Goal: Task Accomplishment & Management: Use online tool/utility

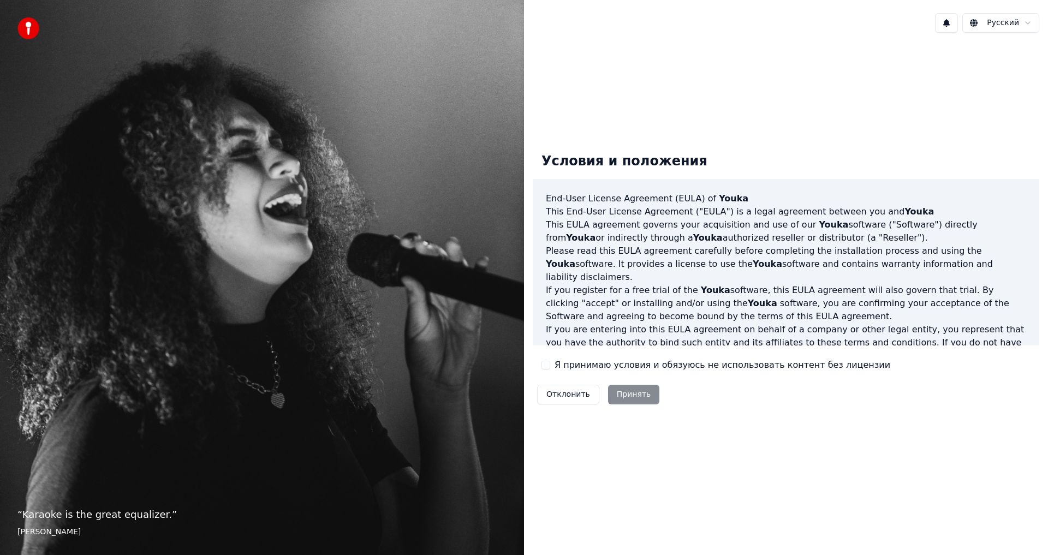
click at [549, 363] on div "Я принимаю условия и обязуюсь не использовать контент без лицензии" at bounding box center [715, 364] width 349 height 13
click at [547, 363] on button "Я принимаю условия и обязуюсь не использовать контент без лицензии" at bounding box center [545, 365] width 9 height 9
click at [638, 392] on button "Принять" at bounding box center [634, 395] width 52 height 20
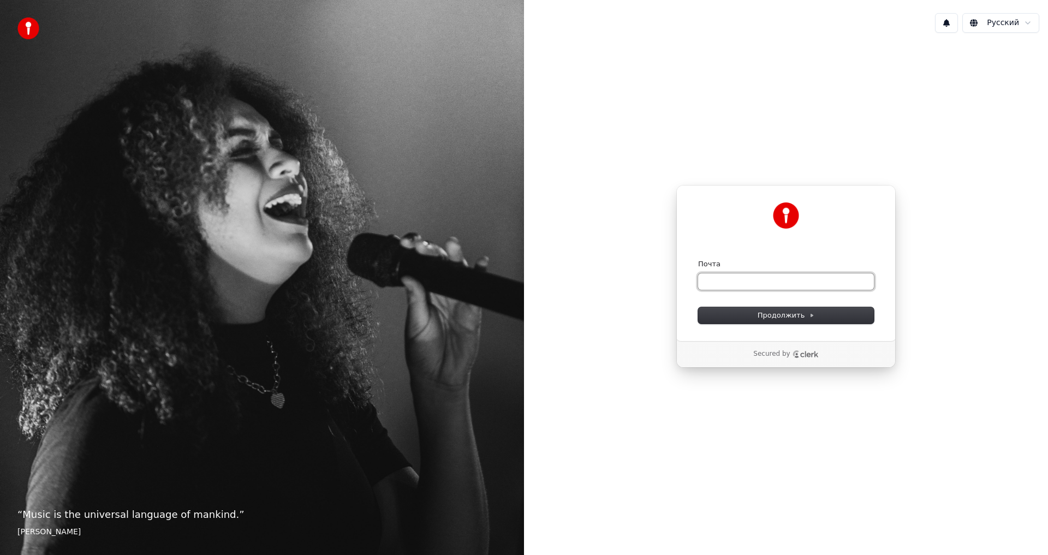
click at [765, 278] on input "Почта" at bounding box center [786, 281] width 176 height 16
type input "*"
click at [740, 317] on button "Продолжить" at bounding box center [786, 315] width 176 height 16
type input "**********"
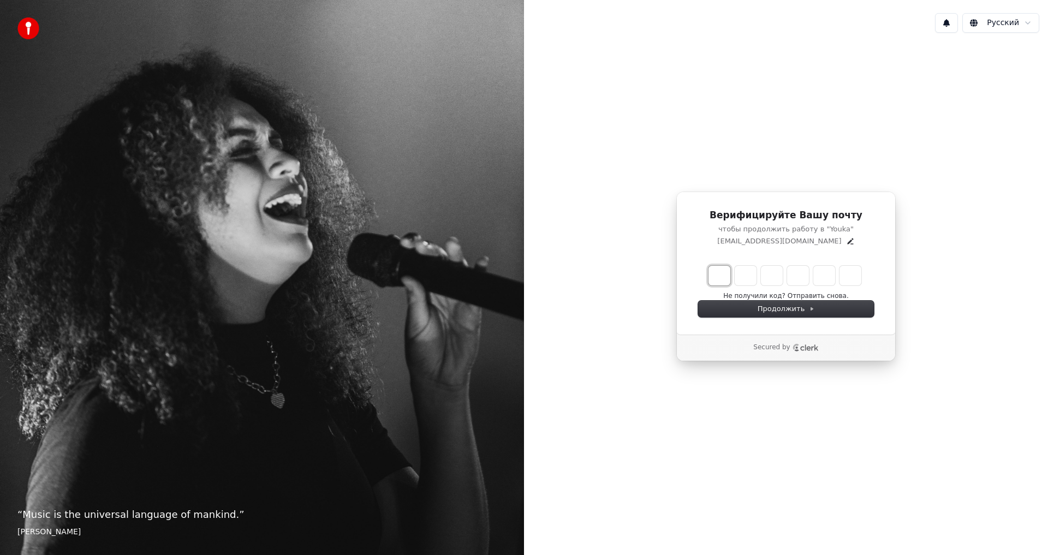
click at [720, 274] on input "Enter verification code. Digit 1" at bounding box center [719, 276] width 22 height 20
type input "******"
type input "*"
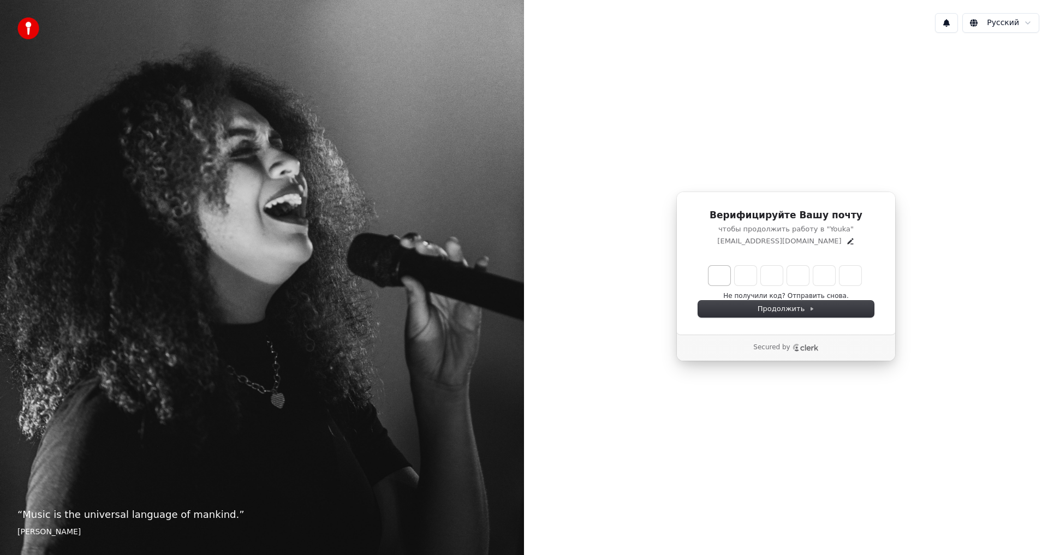
type input "*"
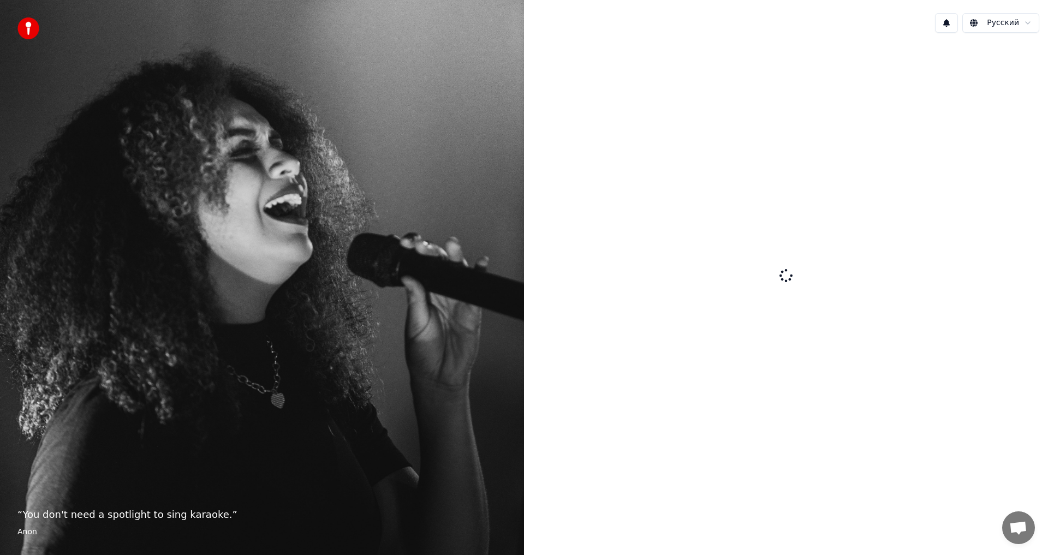
click at [1016, 526] on span "Открытый чат" at bounding box center [1018, 528] width 18 height 15
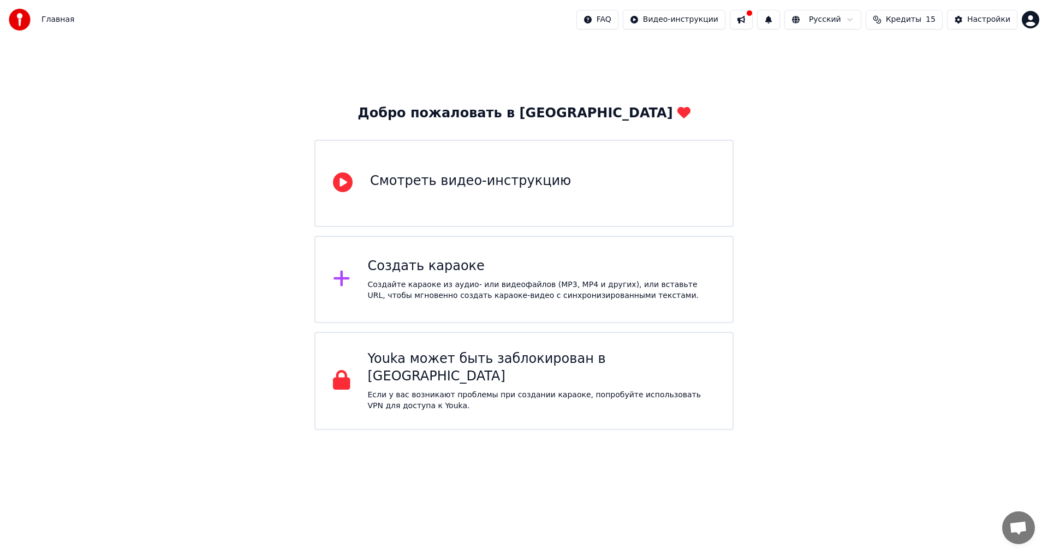
click at [477, 278] on div "Создать караоке Создайте караоке из аудио- или видеофайлов (MP3, MP4 и других),…" at bounding box center [542, 280] width 348 height 44
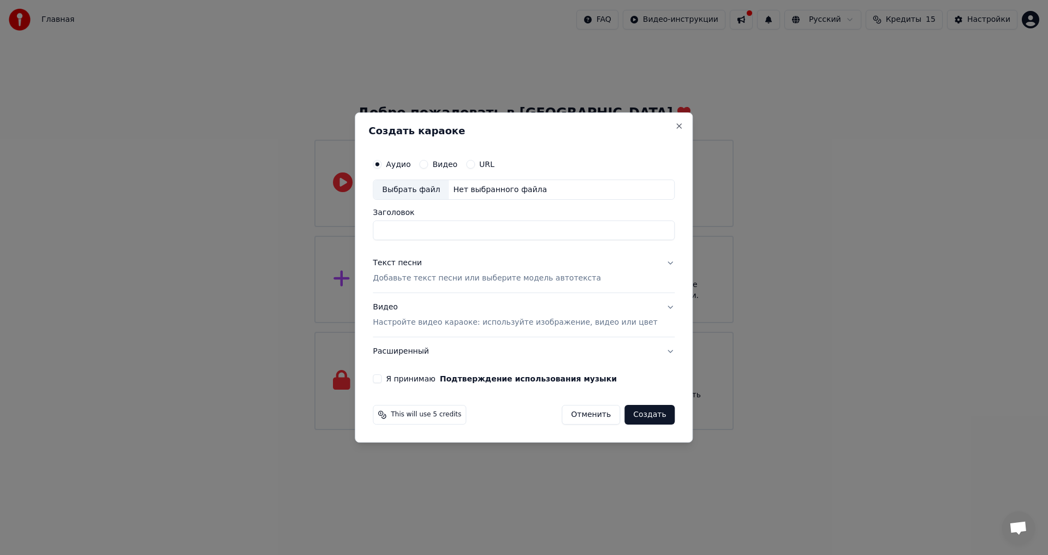
click at [546, 276] on p "Добавьте текст песни или выберите модель автотекста" at bounding box center [487, 278] width 228 height 11
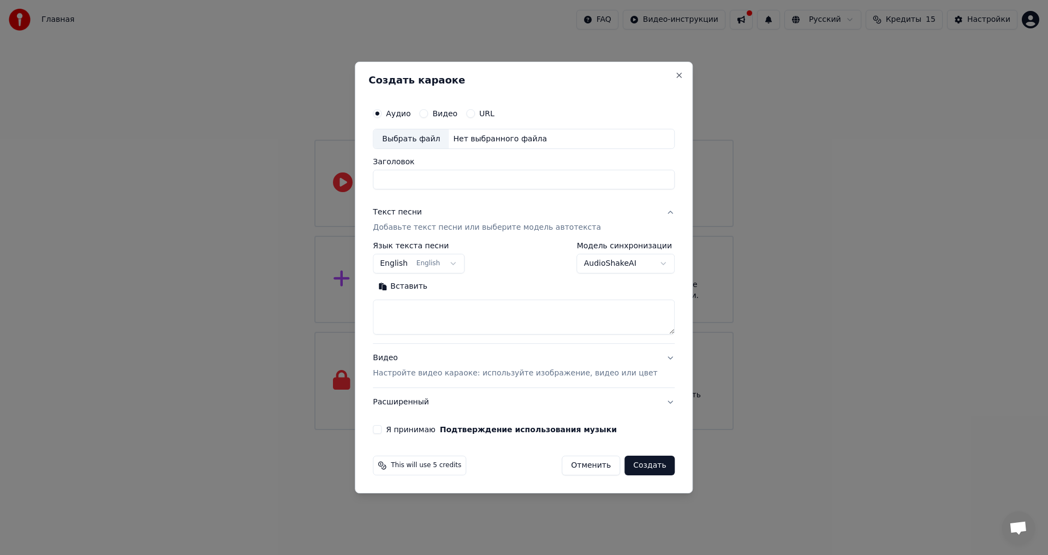
click at [528, 312] on textarea at bounding box center [524, 317] width 302 height 35
paste textarea "**********"
click at [520, 327] on textarea at bounding box center [508, 317] width 270 height 35
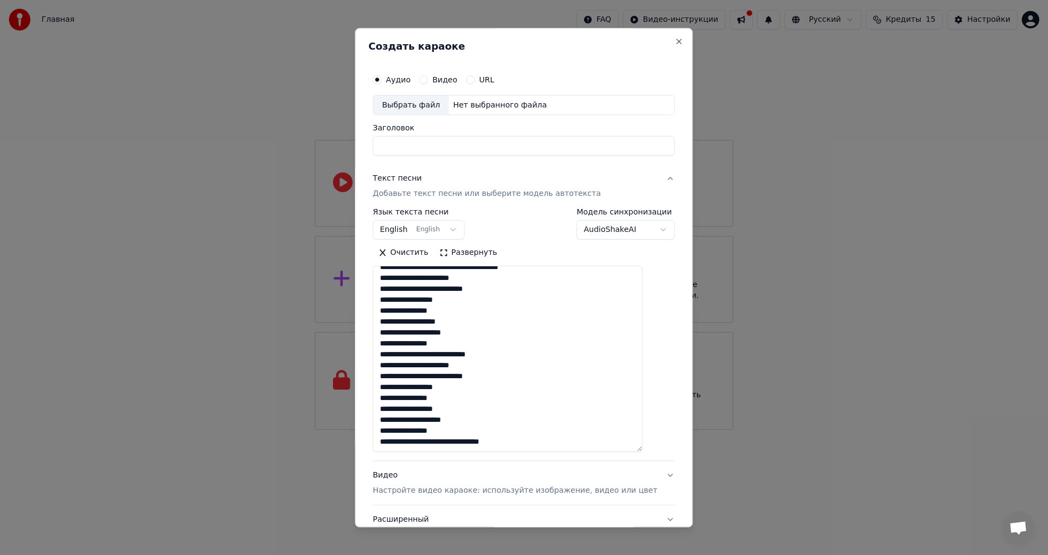
scroll to position [3157, 0]
drag, startPoint x: 655, startPoint y: 330, endPoint x: 657, endPoint y: 450, distance: 119.5
click at [659, 451] on div "**********" at bounding box center [524, 277] width 338 height 499
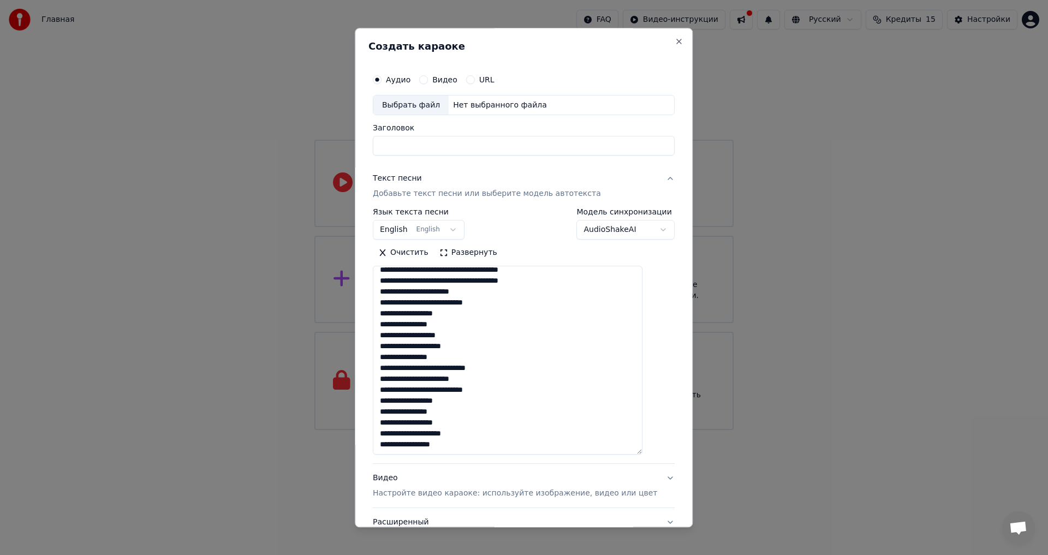
drag, startPoint x: 460, startPoint y: 438, endPoint x: 374, endPoint y: 399, distance: 94.5
click at [374, 399] on div "**********" at bounding box center [524, 277] width 338 height 499
paste textarea "**********"
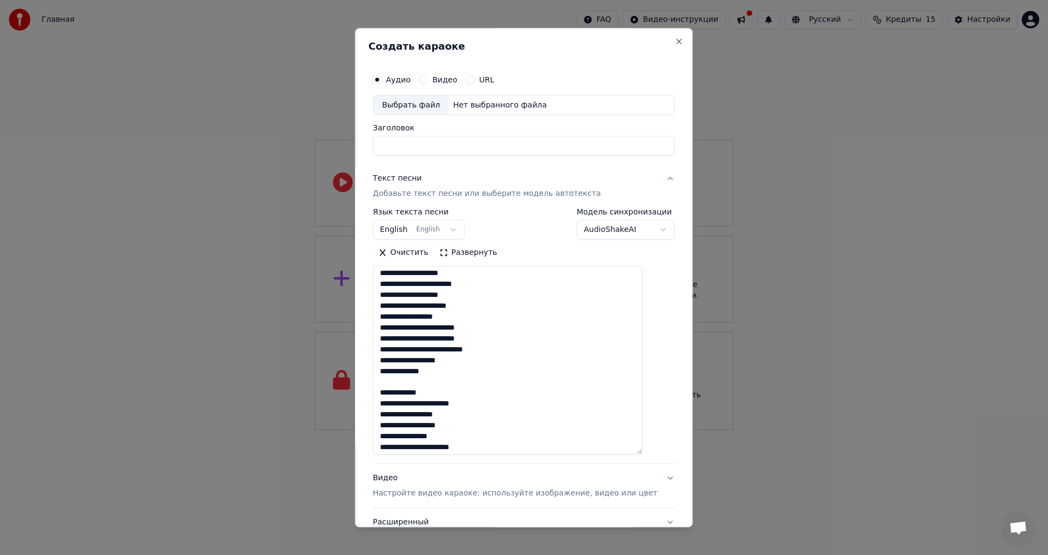
scroll to position [0, 0]
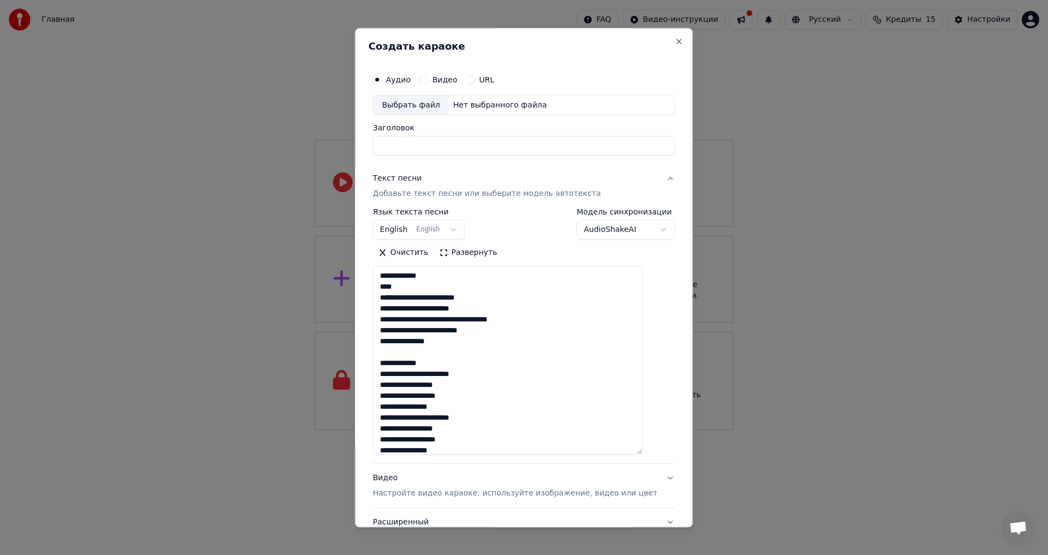
drag, startPoint x: 393, startPoint y: 306, endPoint x: 522, endPoint y: 390, distance: 153.8
click at [522, 390] on textarea at bounding box center [508, 360] width 270 height 189
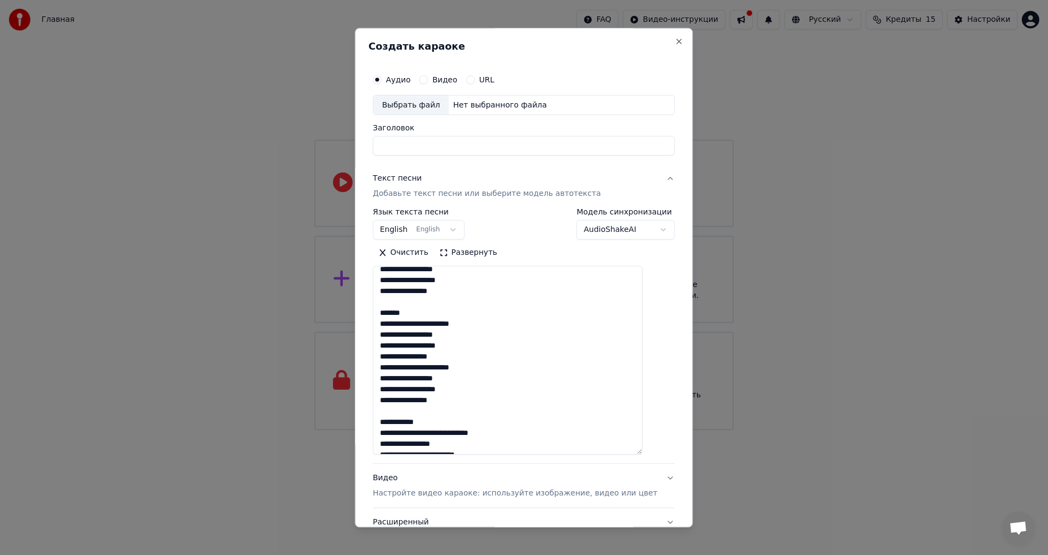
scroll to position [164, 0]
click at [445, 333] on textarea at bounding box center [508, 360] width 270 height 189
drag, startPoint x: 390, startPoint y: 307, endPoint x: 470, endPoint y: 399, distance: 122.2
click at [470, 399] on textarea at bounding box center [508, 360] width 270 height 189
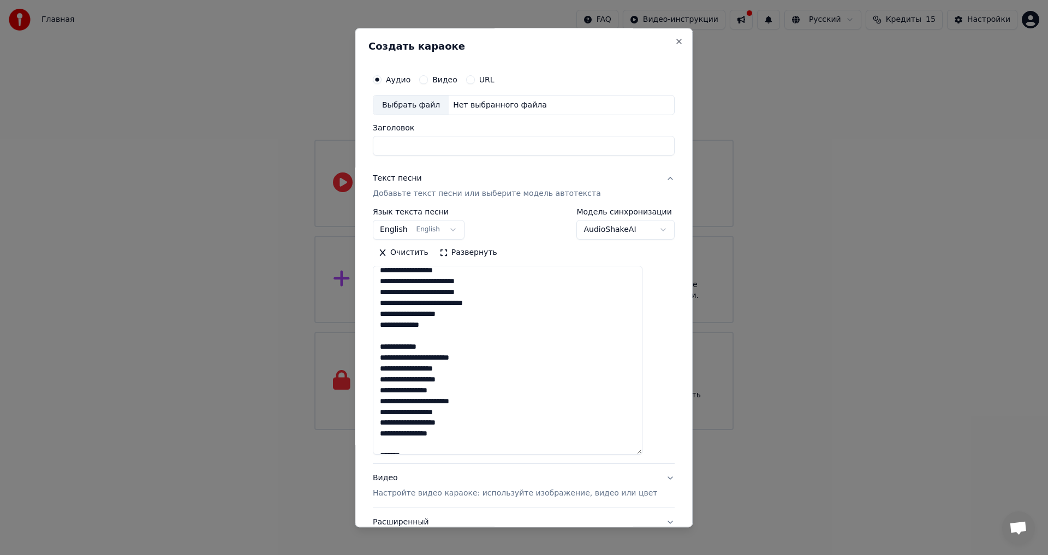
drag, startPoint x: 391, startPoint y: 328, endPoint x: 501, endPoint y: 335, distance: 110.9
click at [501, 335] on textarea at bounding box center [508, 360] width 270 height 189
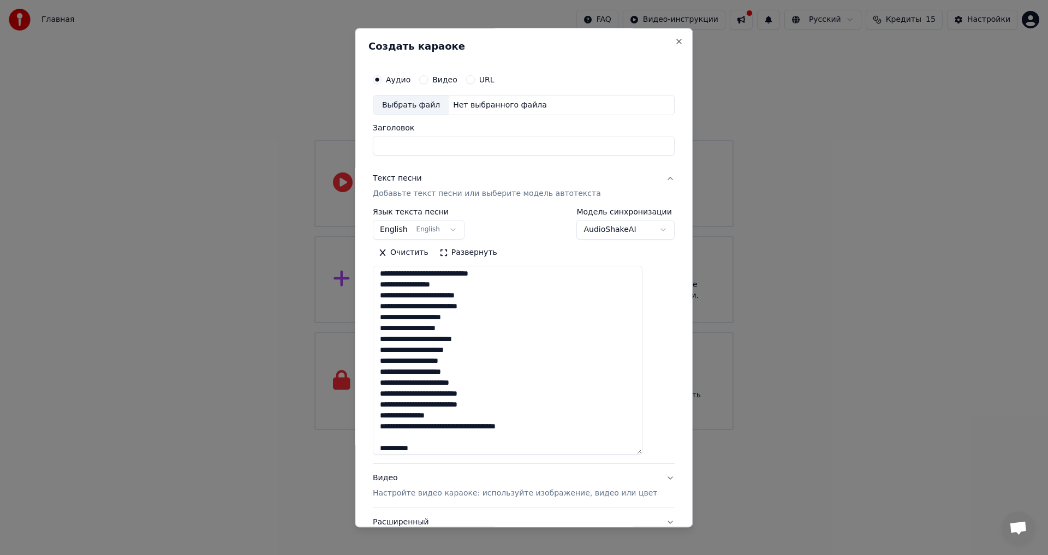
scroll to position [202, 0]
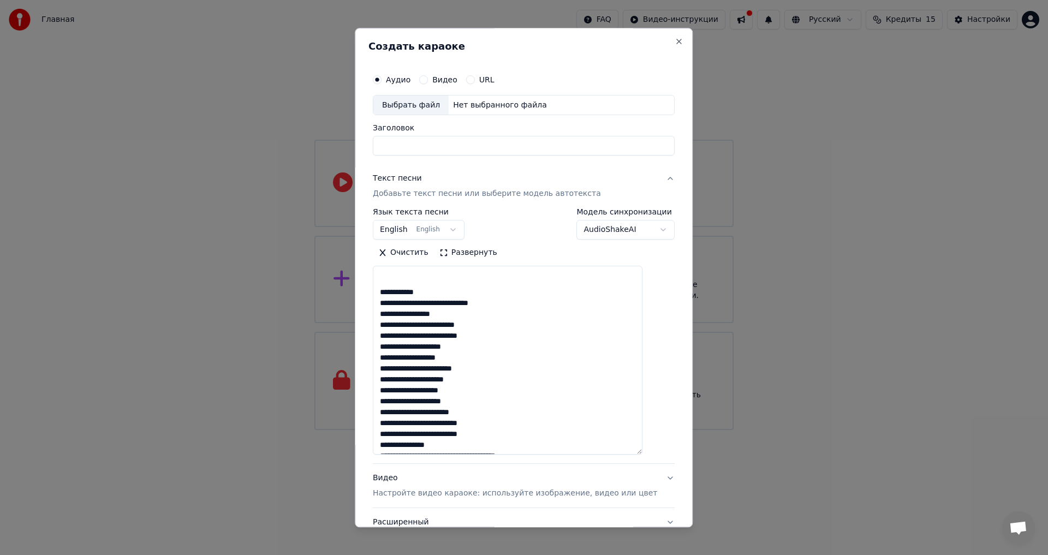
click at [495, 341] on textarea at bounding box center [508, 360] width 270 height 189
drag, startPoint x: 390, startPoint y: 292, endPoint x: 469, endPoint y: 440, distance: 167.7
click at [469, 443] on textarea at bounding box center [508, 360] width 270 height 189
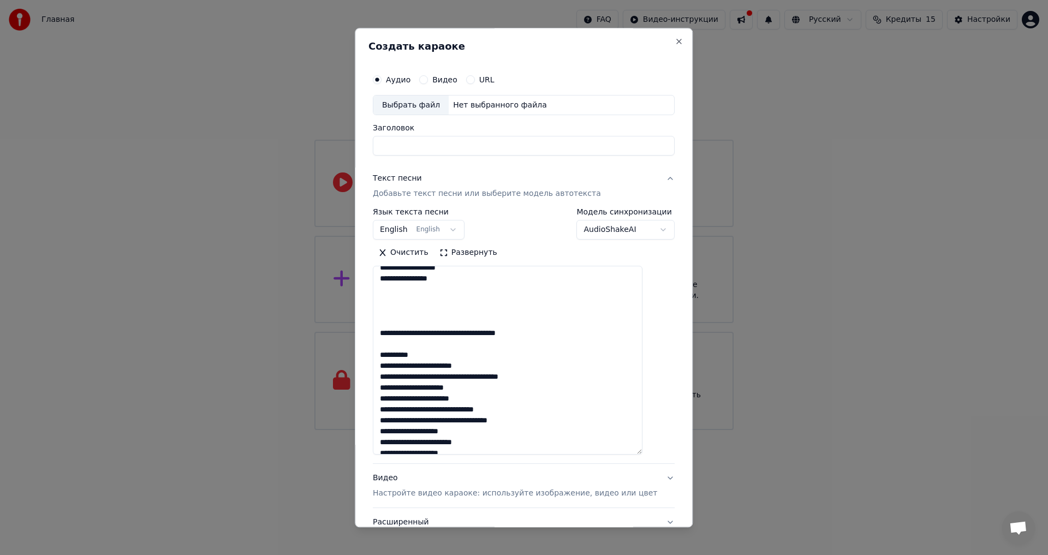
scroll to position [167, 0]
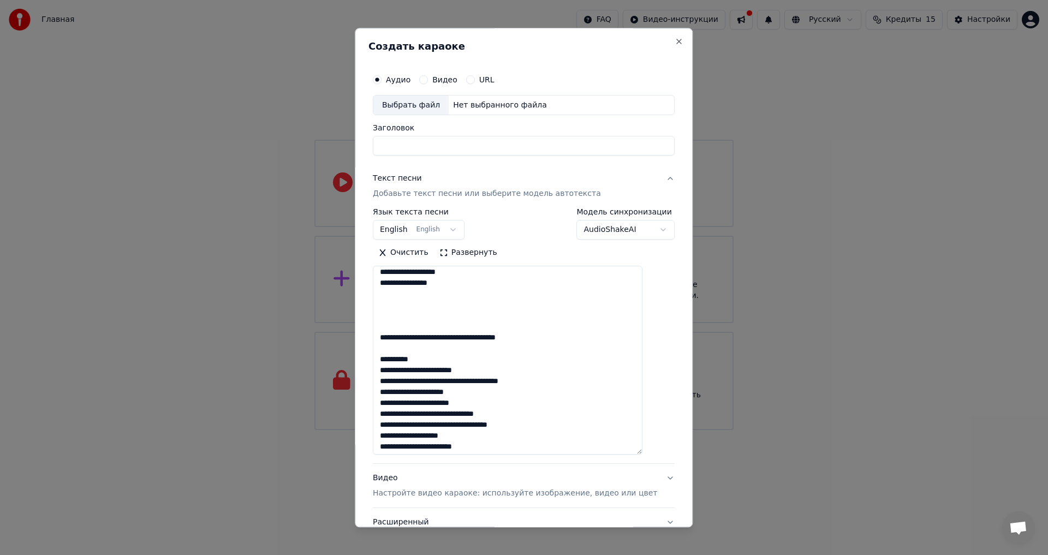
drag, startPoint x: 529, startPoint y: 342, endPoint x: 388, endPoint y: 340, distance: 140.8
click at [388, 340] on textarea at bounding box center [508, 360] width 270 height 189
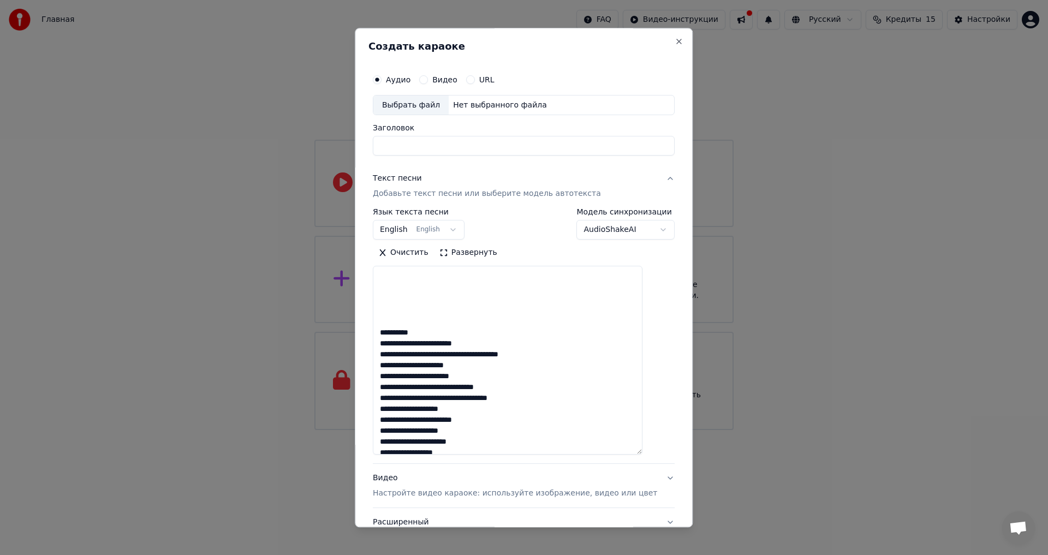
scroll to position [200, 0]
drag, startPoint x: 456, startPoint y: 369, endPoint x: 385, endPoint y: 330, distance: 80.6
click at [385, 330] on textarea at bounding box center [508, 360] width 270 height 189
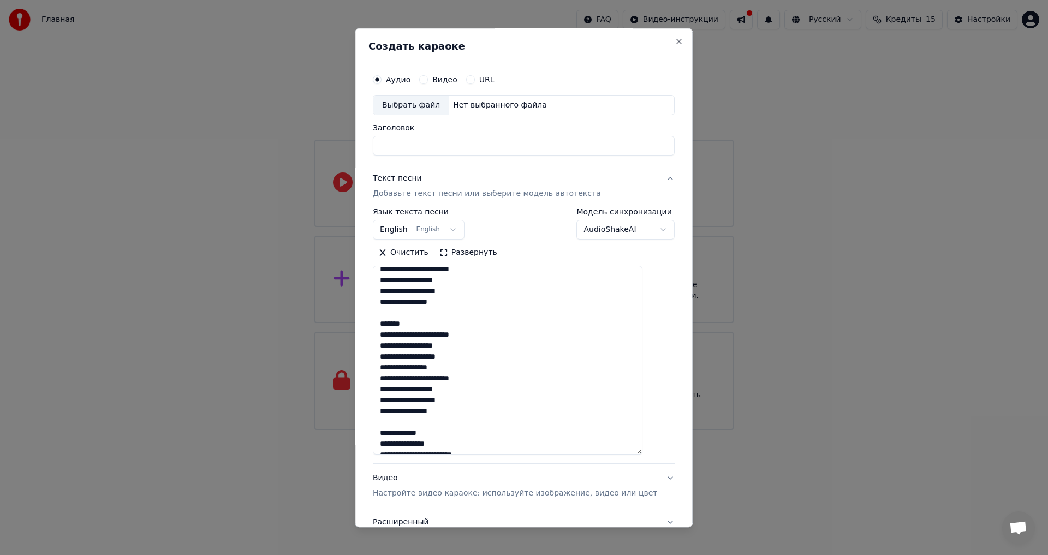
scroll to position [273, 0]
drag, startPoint x: 391, startPoint y: 316, endPoint x: 478, endPoint y: 410, distance: 127.8
click at [478, 410] on textarea at bounding box center [508, 360] width 270 height 189
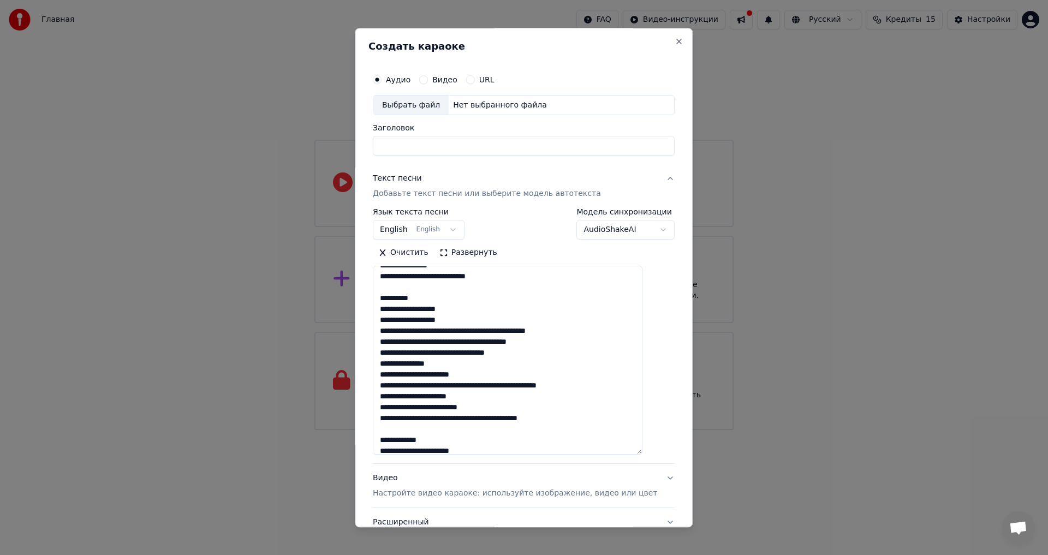
scroll to position [491, 0]
click at [392, 296] on textarea at bounding box center [508, 360] width 270 height 189
drag, startPoint x: 392, startPoint y: 297, endPoint x: 578, endPoint y: 419, distance: 222.3
click at [578, 419] on textarea at bounding box center [508, 360] width 270 height 189
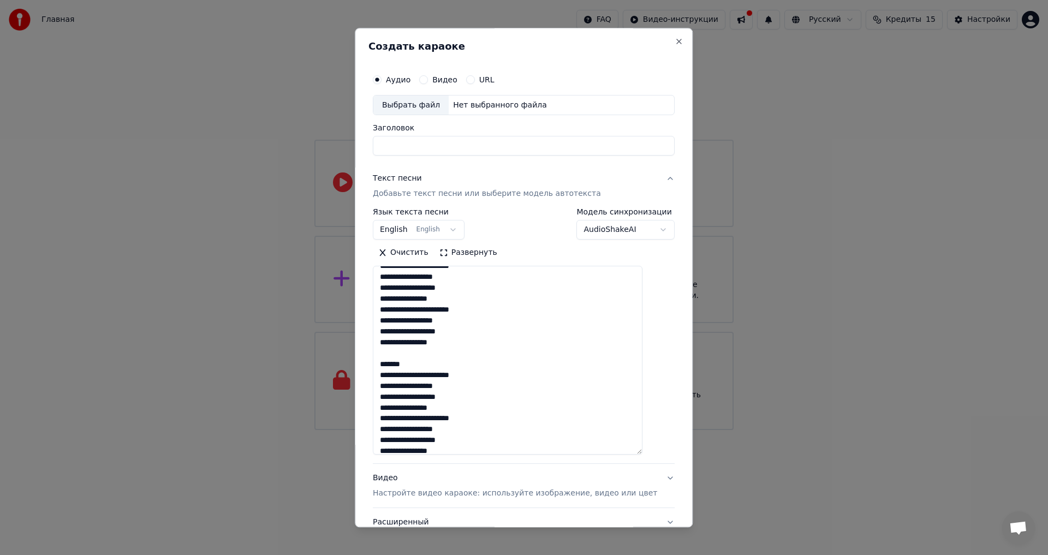
scroll to position [432, 0]
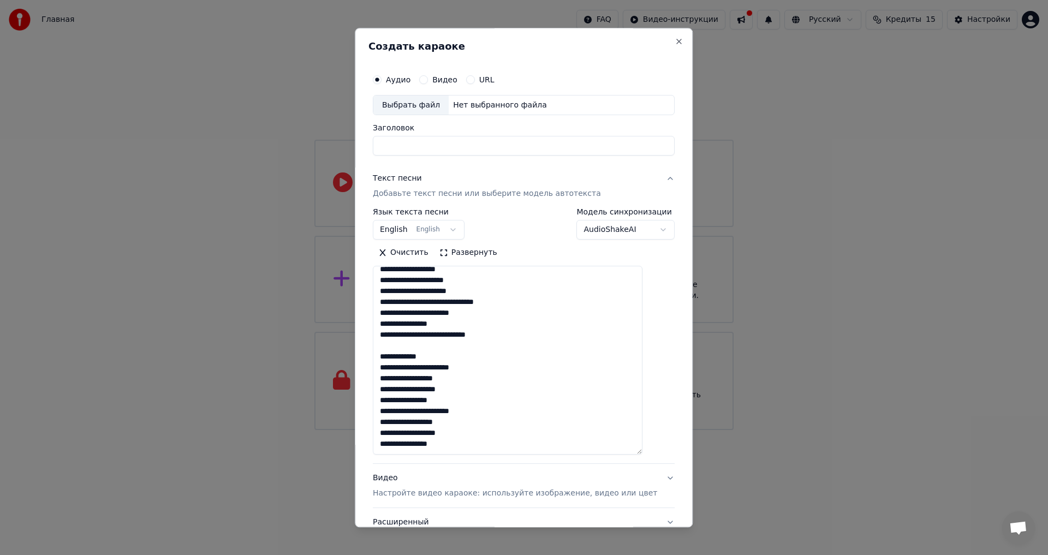
drag, startPoint x: 390, startPoint y: 353, endPoint x: 504, endPoint y: 400, distance: 123.5
click at [504, 405] on textarea at bounding box center [508, 360] width 270 height 189
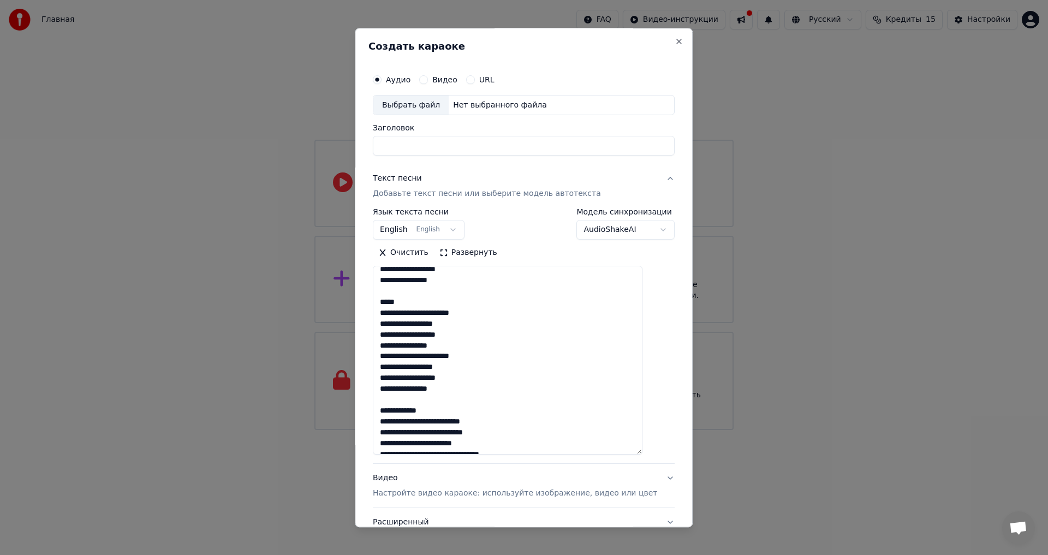
scroll to position [1108, 0]
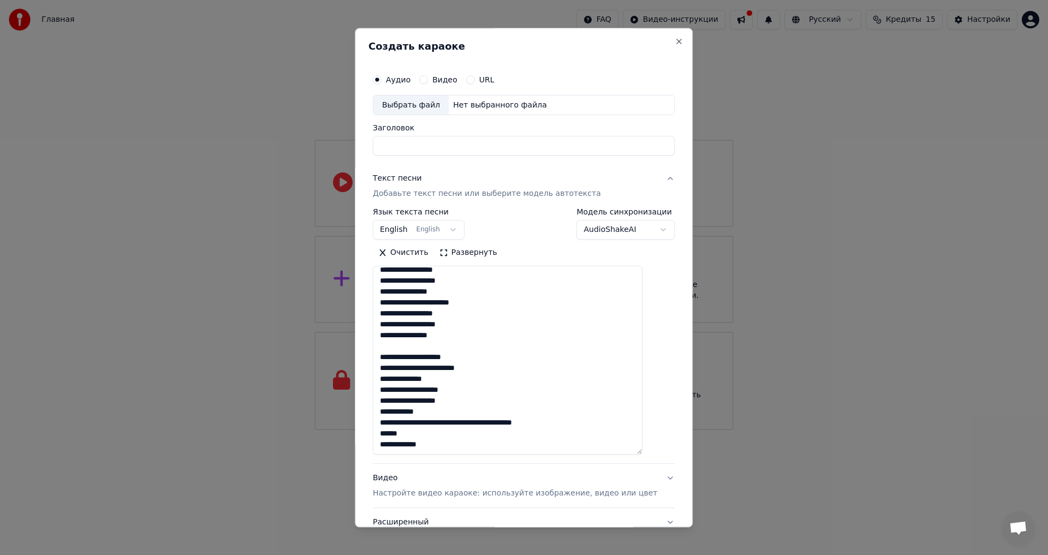
click at [494, 332] on textarea at bounding box center [508, 360] width 270 height 189
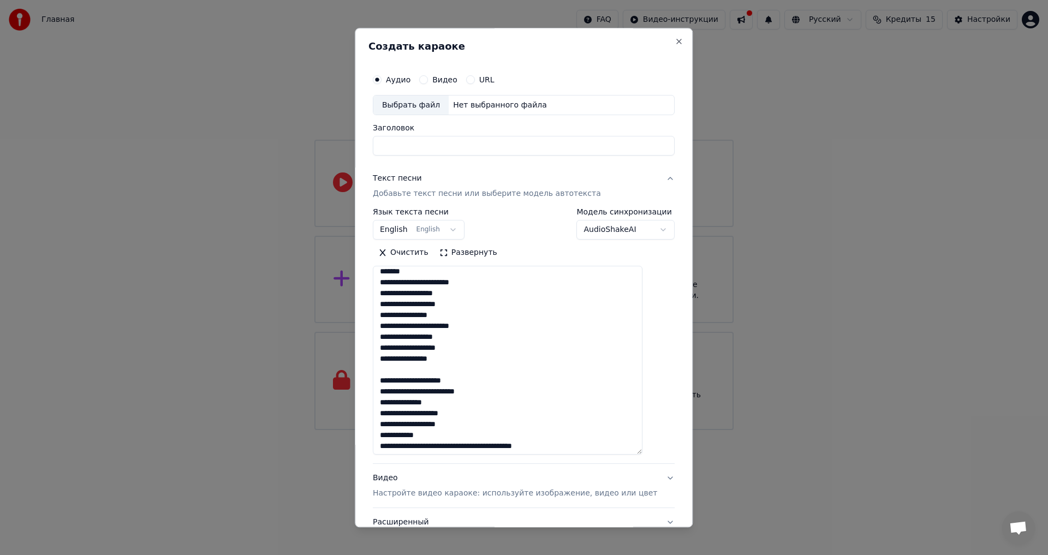
scroll to position [998, 0]
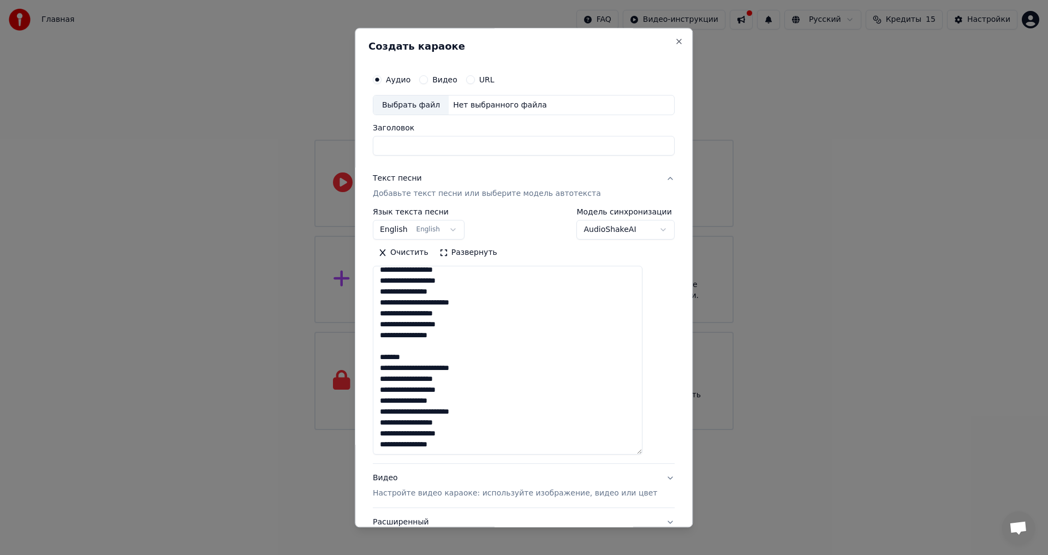
drag, startPoint x: 391, startPoint y: 354, endPoint x: 469, endPoint y: 443, distance: 118.7
click at [469, 443] on textarea at bounding box center [508, 360] width 270 height 189
drag, startPoint x: 390, startPoint y: 354, endPoint x: 470, endPoint y: 450, distance: 124.8
click at [470, 450] on textarea at bounding box center [508, 360] width 270 height 189
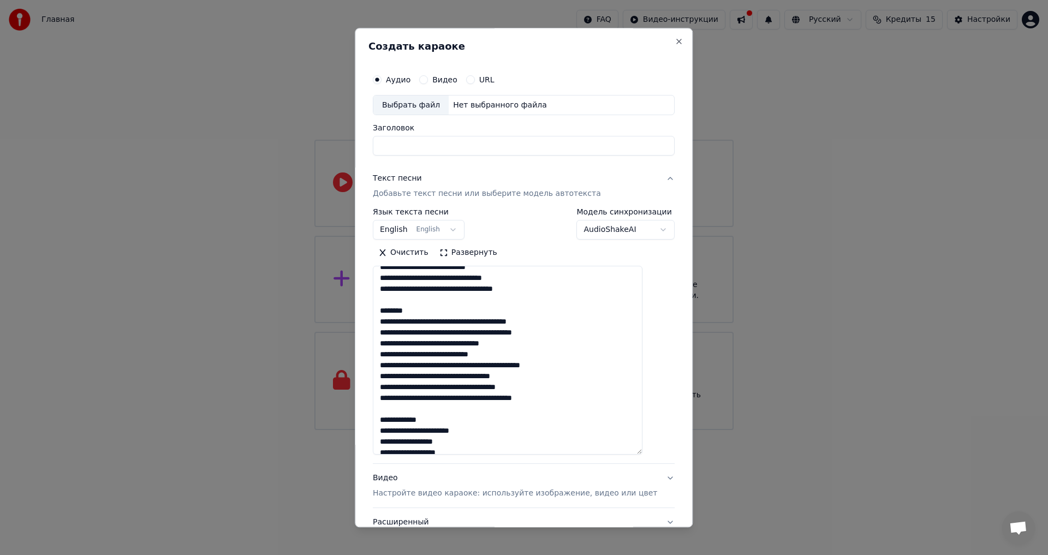
scroll to position [835, 0]
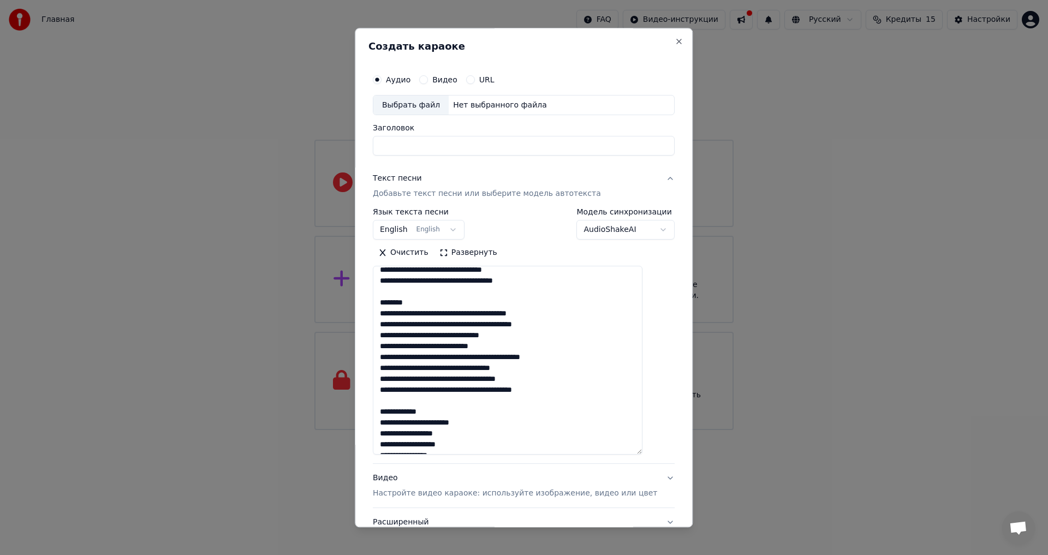
drag, startPoint x: 569, startPoint y: 391, endPoint x: 386, endPoint y: 306, distance: 200.9
click at [386, 306] on textarea at bounding box center [508, 360] width 270 height 189
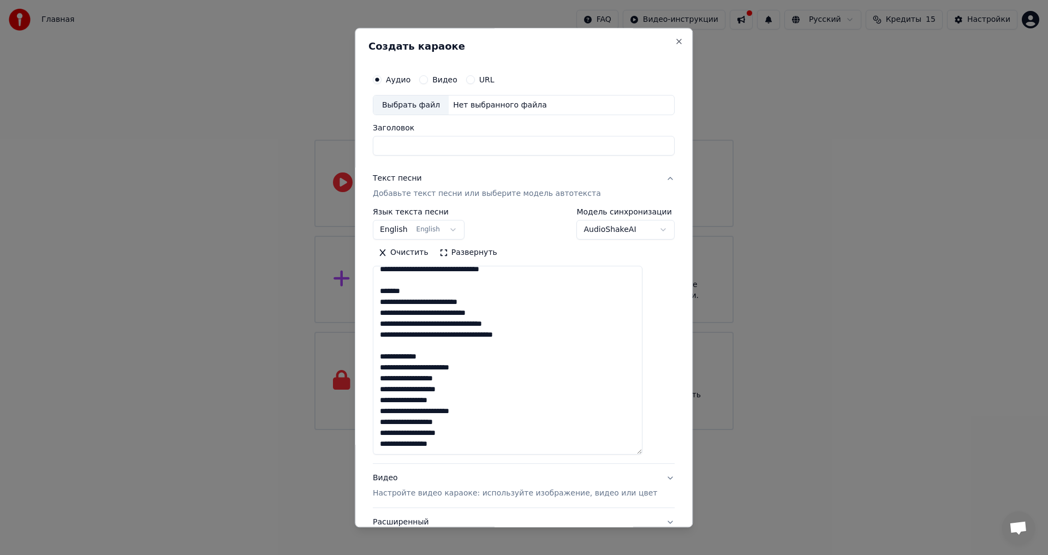
scroll to position [781, 0]
drag, startPoint x: 532, startPoint y: 335, endPoint x: 382, endPoint y: 293, distance: 155.3
click at [382, 293] on div "**********" at bounding box center [523, 311] width 310 height 494
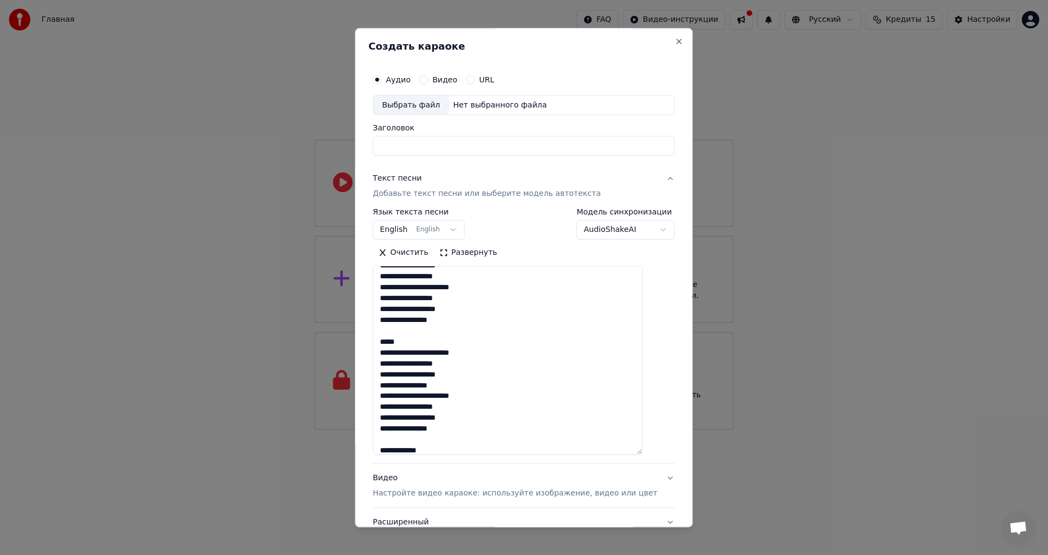
scroll to position [552, 0]
drag, startPoint x: 471, startPoint y: 435, endPoint x: 513, endPoint y: 439, distance: 42.2
click at [514, 441] on textarea at bounding box center [508, 360] width 270 height 189
drag, startPoint x: 426, startPoint y: 346, endPoint x: 386, endPoint y: 341, distance: 39.6
click at [386, 341] on textarea at bounding box center [508, 360] width 270 height 189
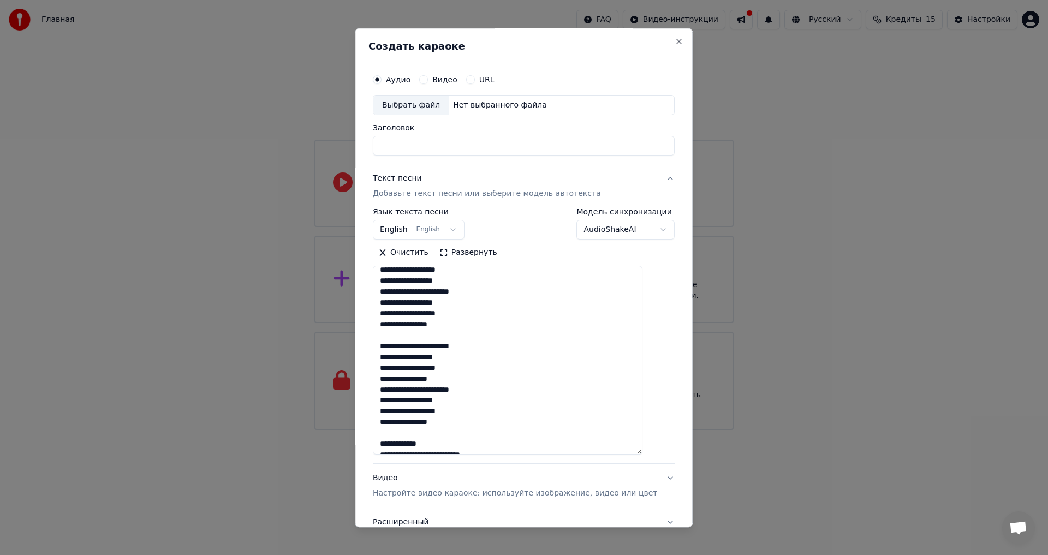
drag, startPoint x: 458, startPoint y: 426, endPoint x: 372, endPoint y: 348, distance: 116.6
click at [372, 348] on div "**********" at bounding box center [524, 277] width 338 height 499
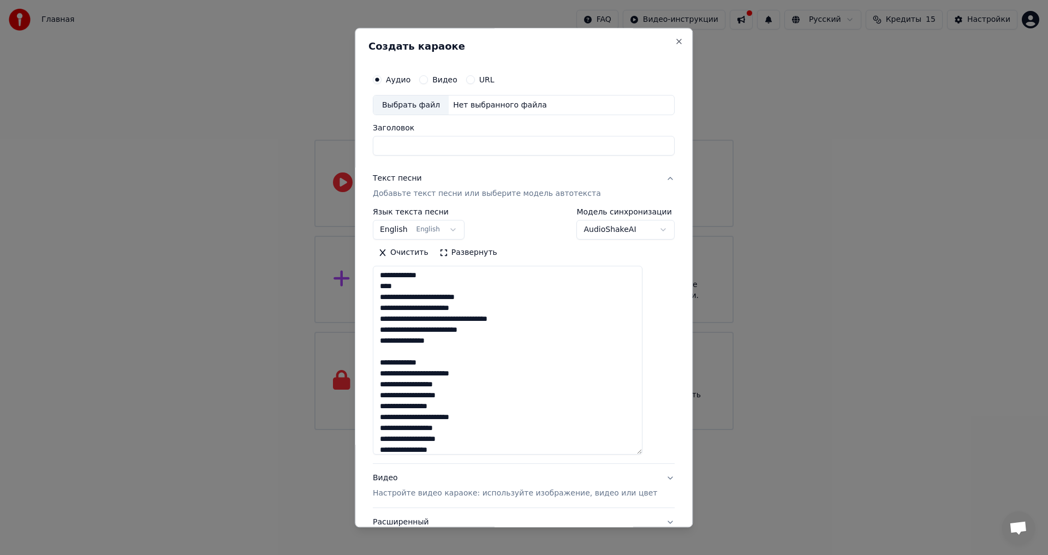
scroll to position [0, 0]
type textarea "**********"
click at [415, 256] on button "Очистить" at bounding box center [403, 252] width 61 height 17
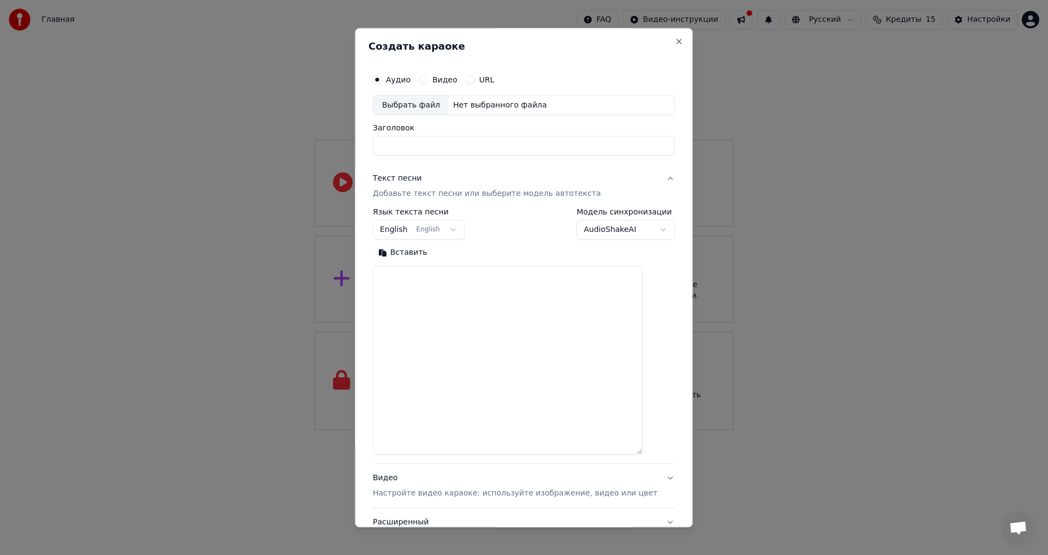
click at [422, 290] on textarea at bounding box center [508, 360] width 270 height 189
paste textarea "**********"
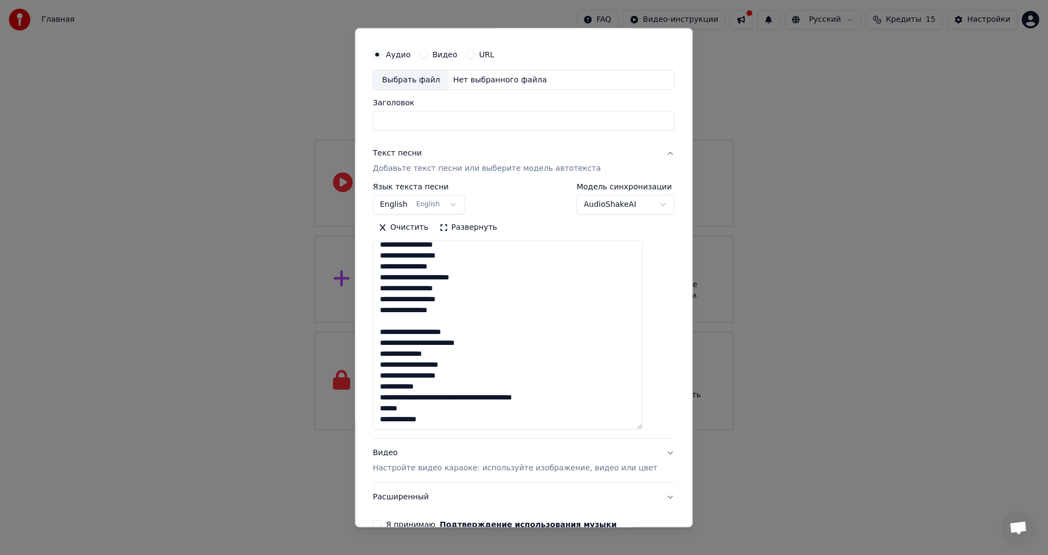
scroll to position [86, 0]
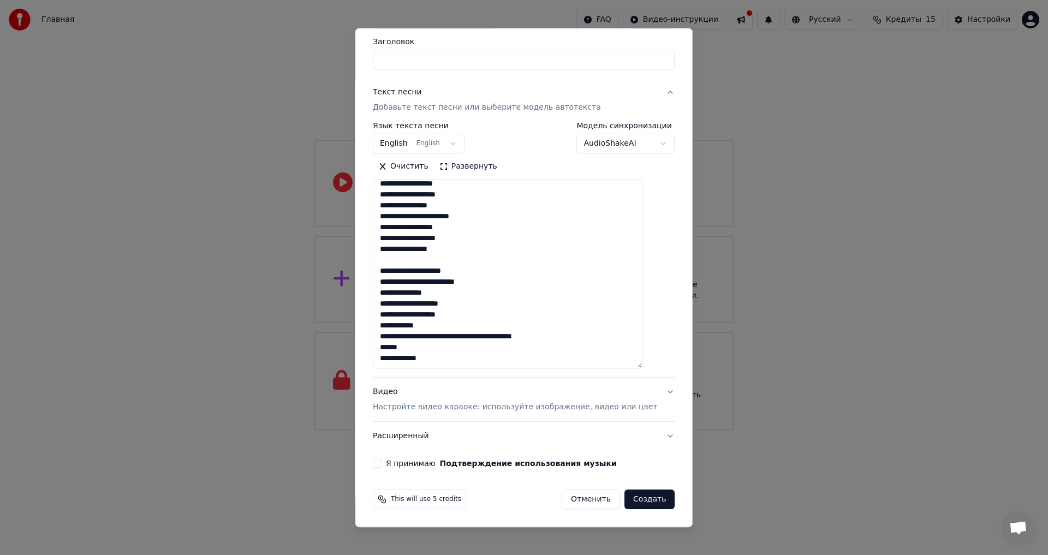
type textarea "**********"
click at [429, 406] on p "Настройте видео караоке: используйте изображение, видео или цвет" at bounding box center [515, 407] width 284 height 11
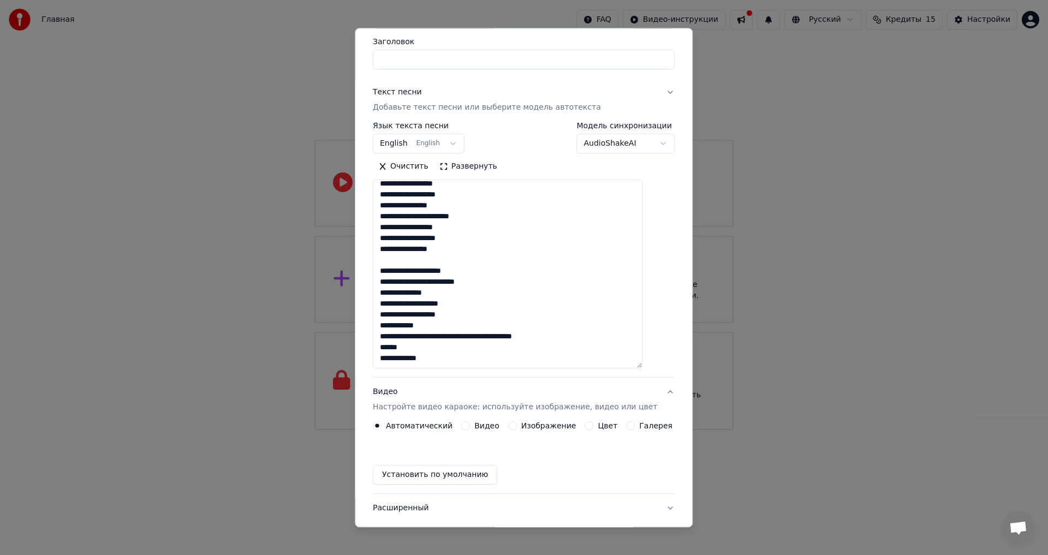
scroll to position [0, 0]
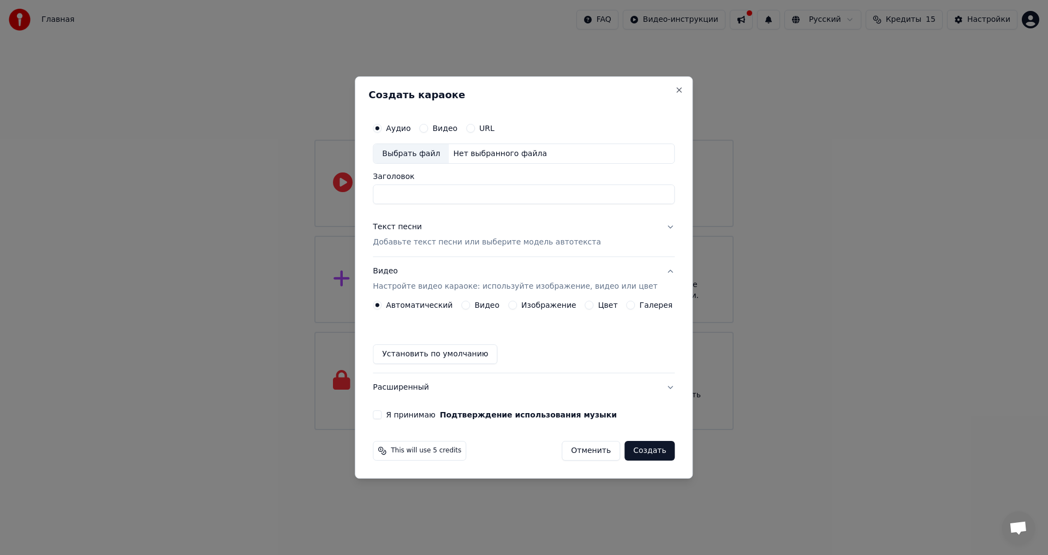
click at [428, 124] on button "Видео" at bounding box center [423, 128] width 9 height 9
click at [475, 131] on button "URL" at bounding box center [470, 128] width 9 height 9
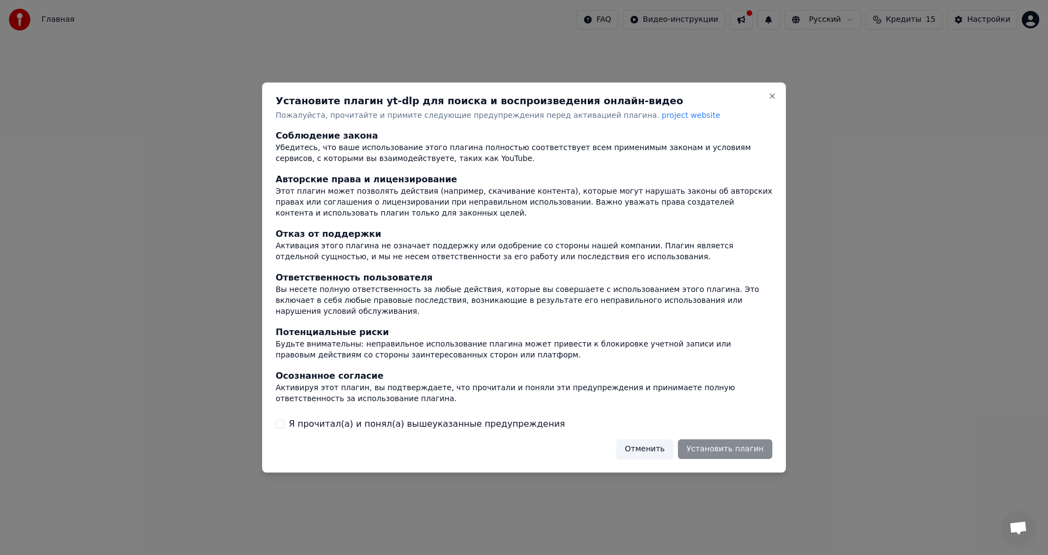
click at [710, 444] on div "Отменить Установить плагин" at bounding box center [694, 449] width 156 height 20
click at [280, 420] on button "Я прочитал(а) и понял(а) вышеуказанные предупреждения" at bounding box center [280, 424] width 9 height 9
click at [746, 442] on button "Установить плагин" at bounding box center [725, 449] width 94 height 20
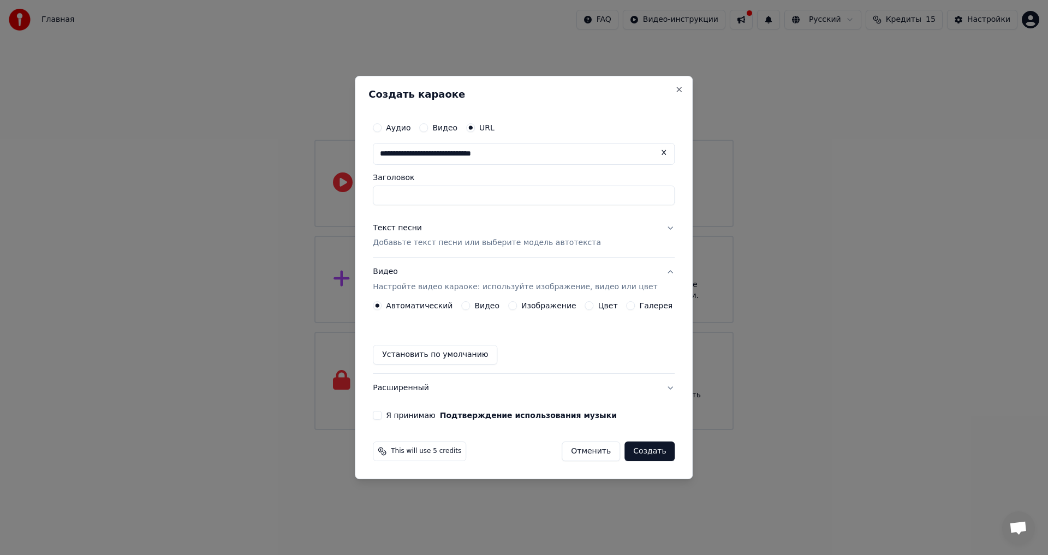
type input "**********"
click at [518, 198] on input "Заголовок" at bounding box center [524, 196] width 302 height 20
click at [476, 153] on input "text" at bounding box center [524, 154] width 302 height 22
paste input "**********"
type input "**********"
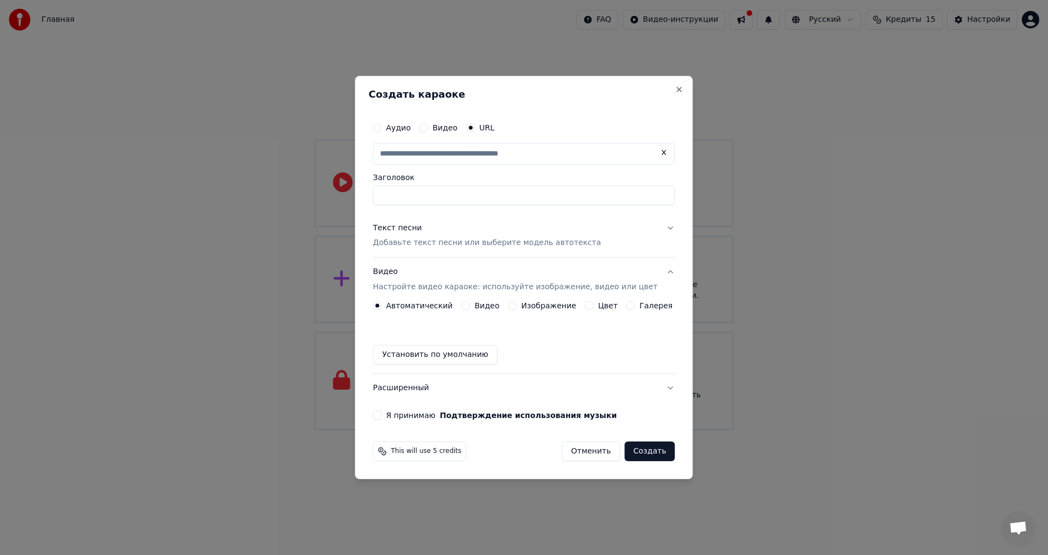
click at [523, 155] on input "text" at bounding box center [524, 154] width 302 height 22
paste input "**********"
type input "**********"
paste input "**********"
type input "**********"
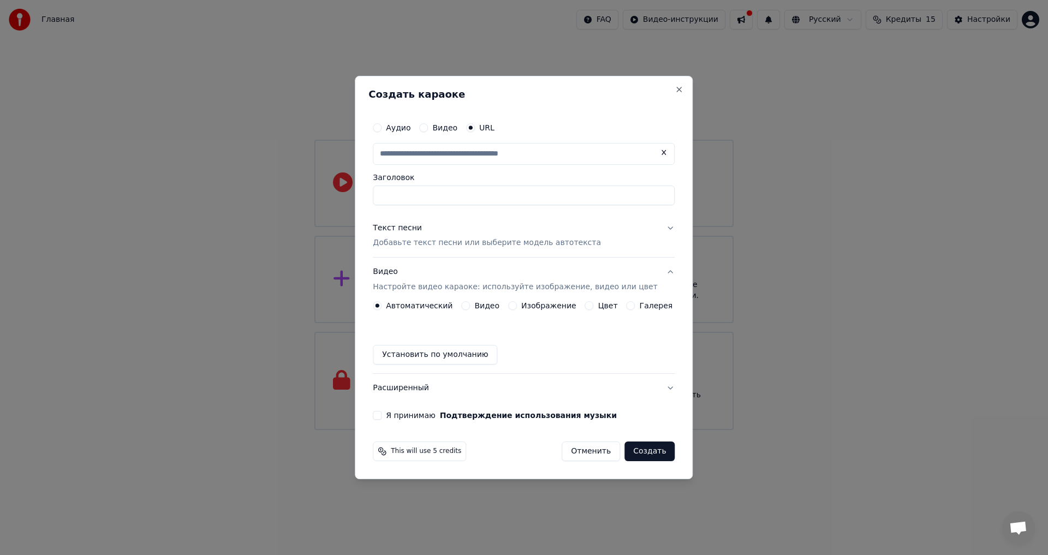
click at [436, 190] on input "Заголовок" at bounding box center [524, 196] width 302 height 20
click at [435, 160] on input "text" at bounding box center [524, 154] width 302 height 22
click at [428, 131] on button "Видео" at bounding box center [423, 127] width 9 height 9
click at [482, 130] on div "URL" at bounding box center [480, 128] width 28 height 9
click at [471, 129] on div "Аудио Видео URL" at bounding box center [434, 128] width 122 height 9
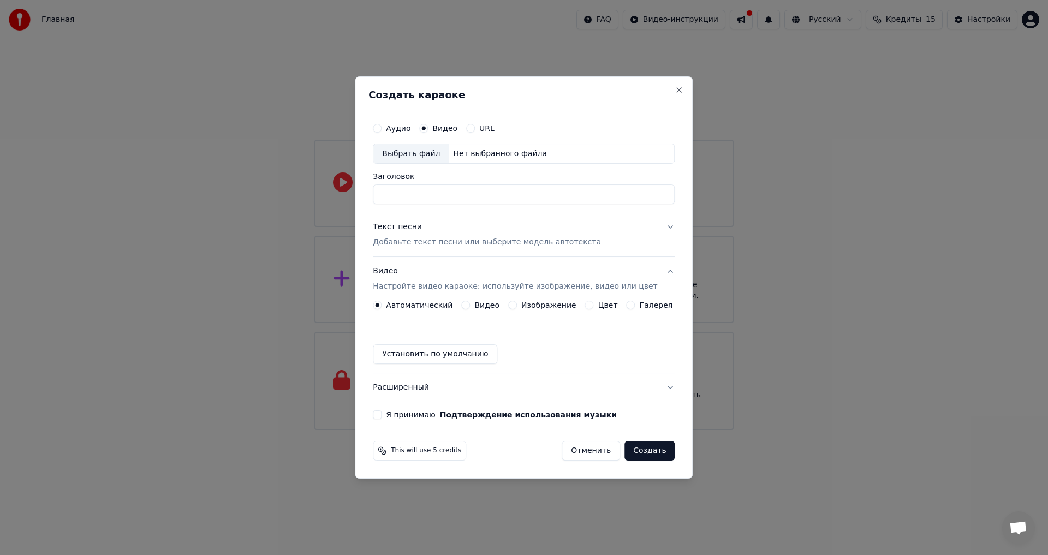
click at [475, 125] on button "URL" at bounding box center [470, 128] width 9 height 9
click at [409, 119] on div "Аудио Видео URL" at bounding box center [524, 128] width 302 height 22
click at [402, 128] on label "Аудио" at bounding box center [398, 128] width 25 height 8
click at [381, 128] on button "Аудио" at bounding box center [377, 127] width 9 height 9
click at [446, 129] on label "Видео" at bounding box center [444, 128] width 25 height 8
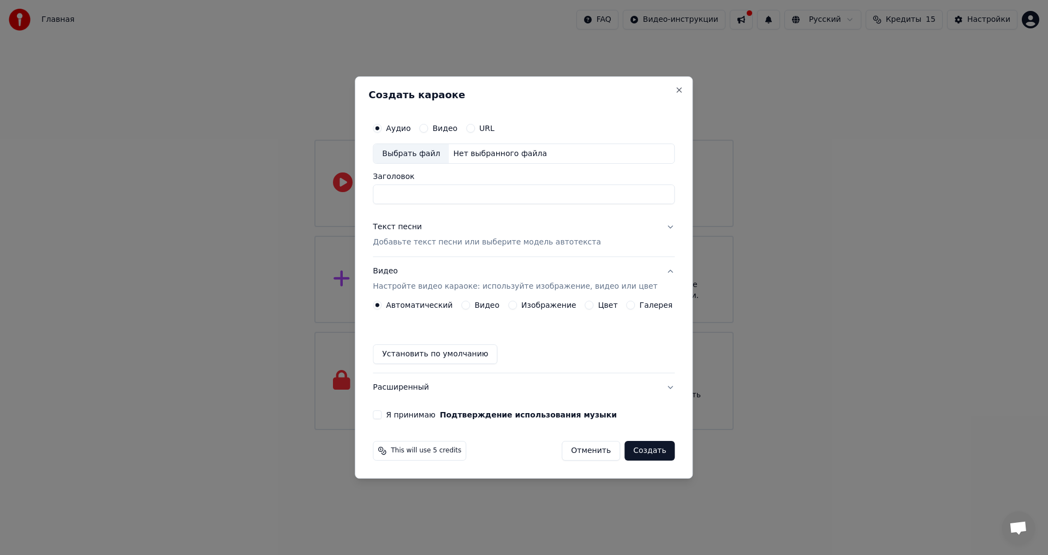
click at [428, 129] on button "Видео" at bounding box center [423, 128] width 9 height 9
click at [475, 125] on button "URL" at bounding box center [470, 128] width 9 height 9
click at [653, 152] on button "button" at bounding box center [664, 153] width 22 height 20
type input "**********"
click at [507, 201] on input "Заголовок" at bounding box center [524, 196] width 302 height 20
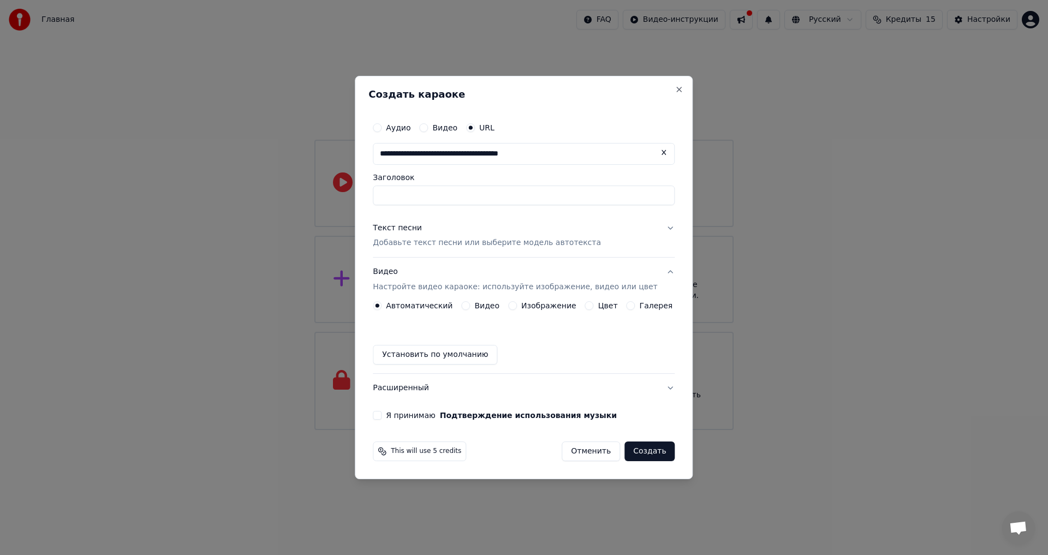
type input "*"
type input "**********"
click at [518, 241] on p "Добавьте текст песни или выберите модель автотекста" at bounding box center [487, 243] width 228 height 11
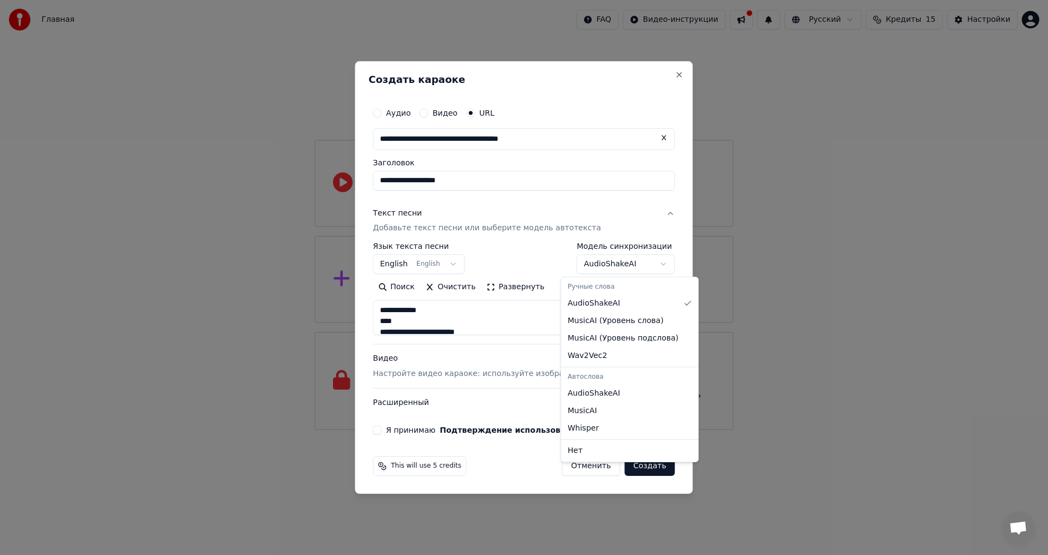
click at [647, 262] on body "**********" at bounding box center [524, 215] width 1048 height 430
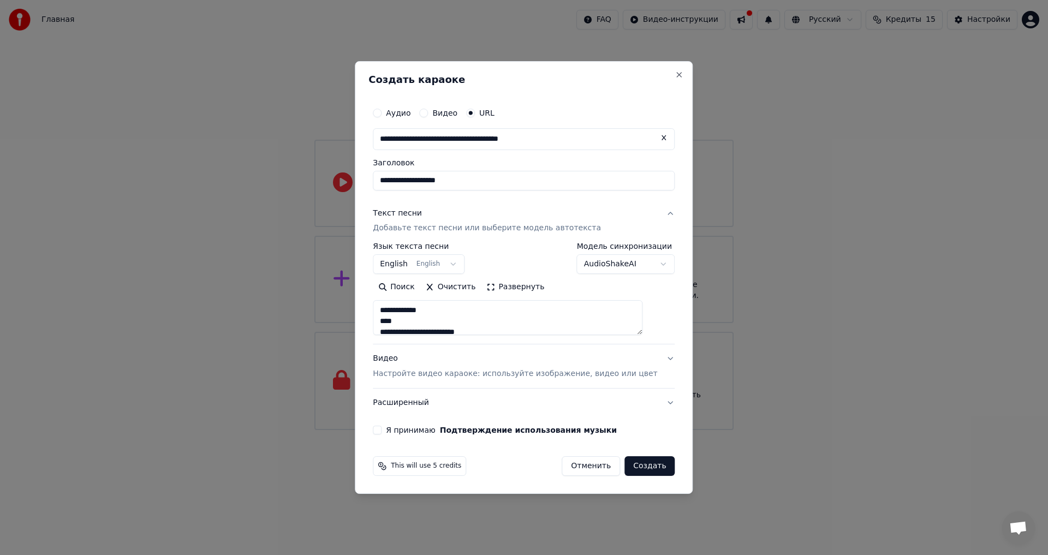
click at [647, 262] on body "**********" at bounding box center [524, 215] width 1048 height 430
click at [381, 430] on button "Я принимаю Подтверждение использования музыки" at bounding box center [377, 430] width 9 height 9
click at [636, 464] on button "Создать" at bounding box center [649, 466] width 50 height 20
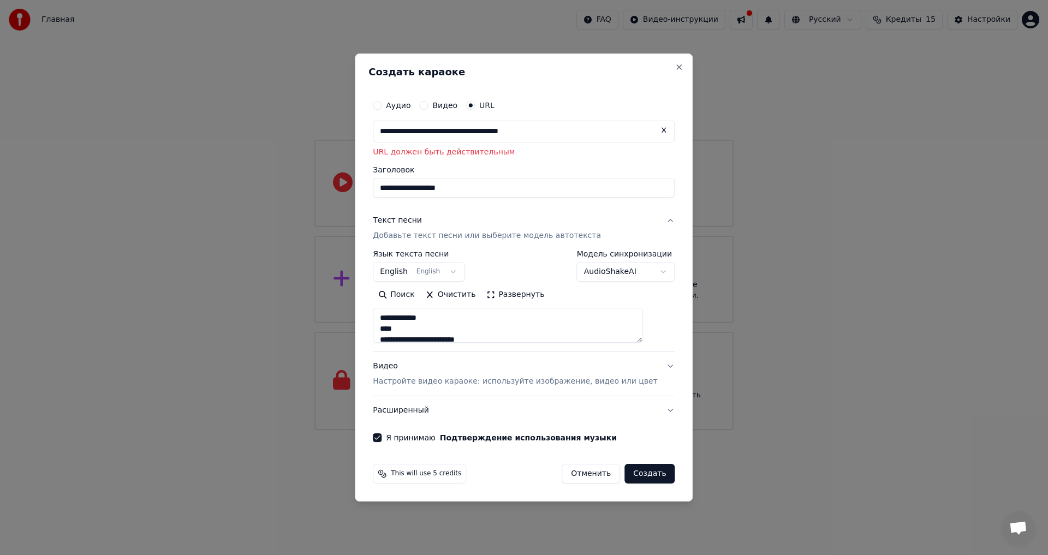
click at [653, 130] on button at bounding box center [664, 131] width 22 height 20
paste input "**********"
type input "**********"
click at [636, 476] on button "Создать" at bounding box center [649, 474] width 50 height 20
type input "**********"
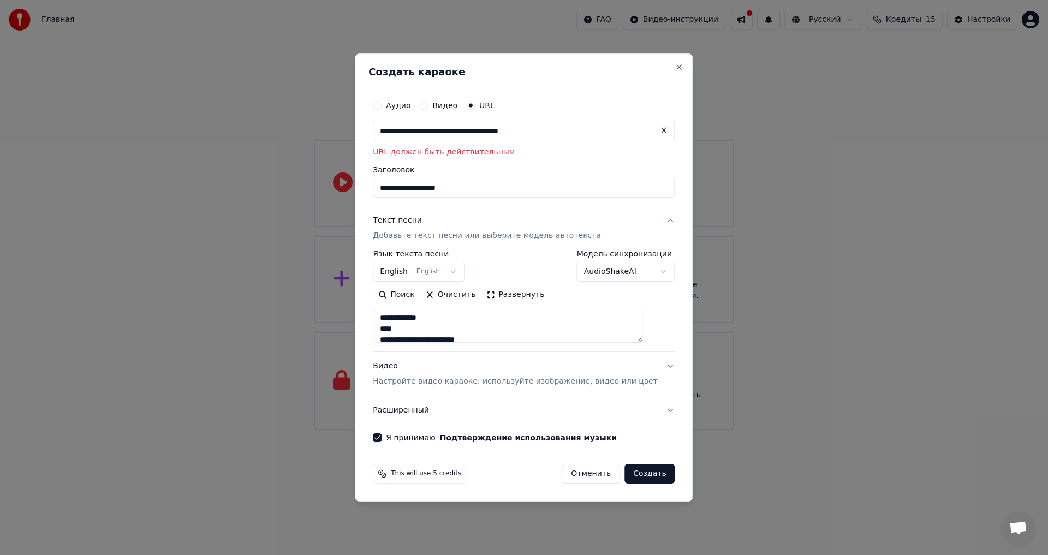
click at [653, 128] on button at bounding box center [664, 131] width 22 height 20
paste input "**********"
type input "**********"
click at [550, 190] on input "**********" at bounding box center [524, 188] width 302 height 20
click at [600, 129] on input "text" at bounding box center [524, 132] width 302 height 22
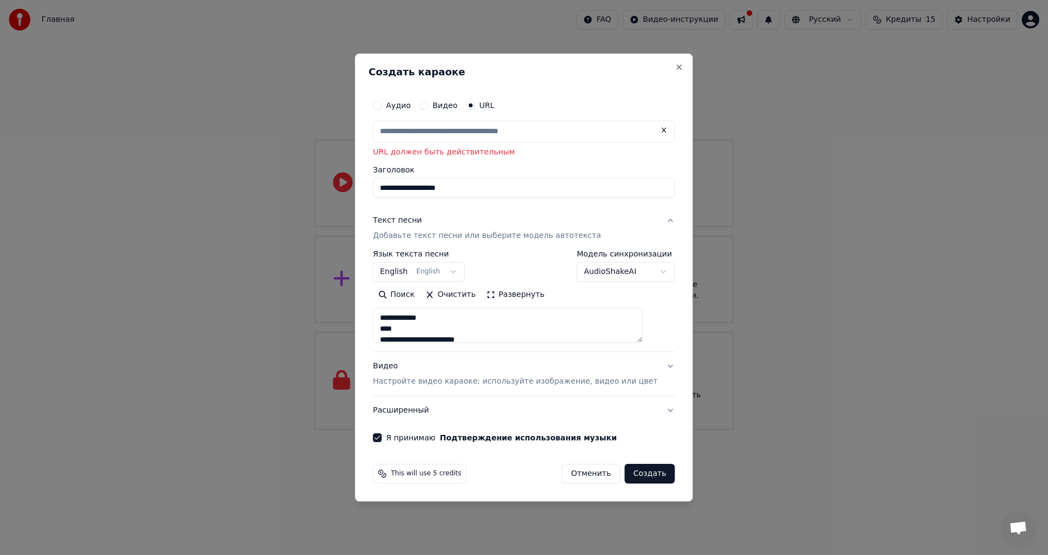
paste input "**********"
type input "**********"
click at [610, 127] on input "**********" at bounding box center [524, 132] width 302 height 22
click at [608, 135] on input "text" at bounding box center [524, 132] width 302 height 22
click at [440, 110] on div "Аудио Видео URL" at bounding box center [524, 105] width 302 height 22
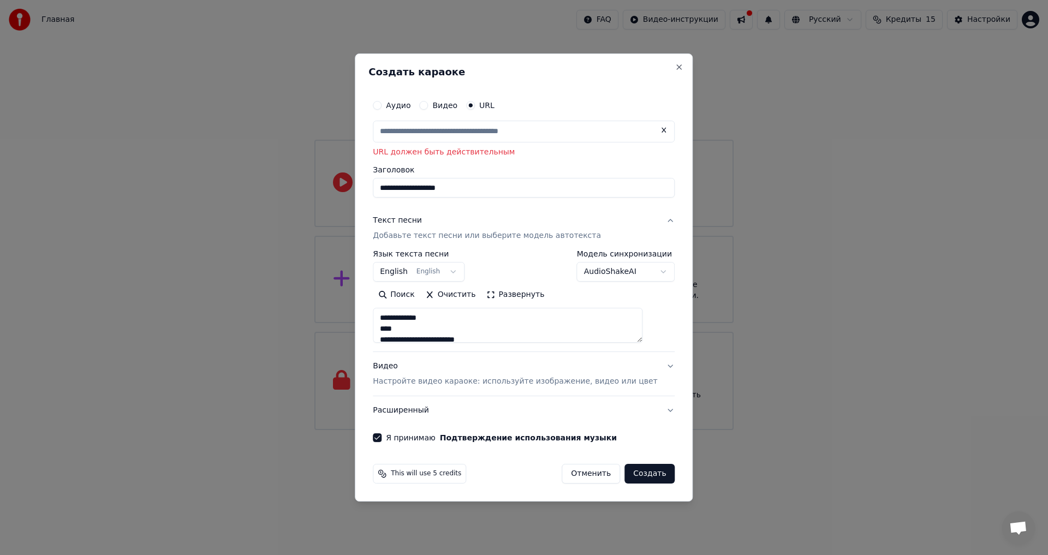
click at [444, 106] on div "Видео" at bounding box center [438, 105] width 38 height 9
click at [428, 105] on button "Видео" at bounding box center [423, 105] width 9 height 9
click at [494, 106] on label "URL" at bounding box center [486, 106] width 15 height 8
click at [475, 106] on button "URL" at bounding box center [470, 105] width 9 height 9
paste input "**********"
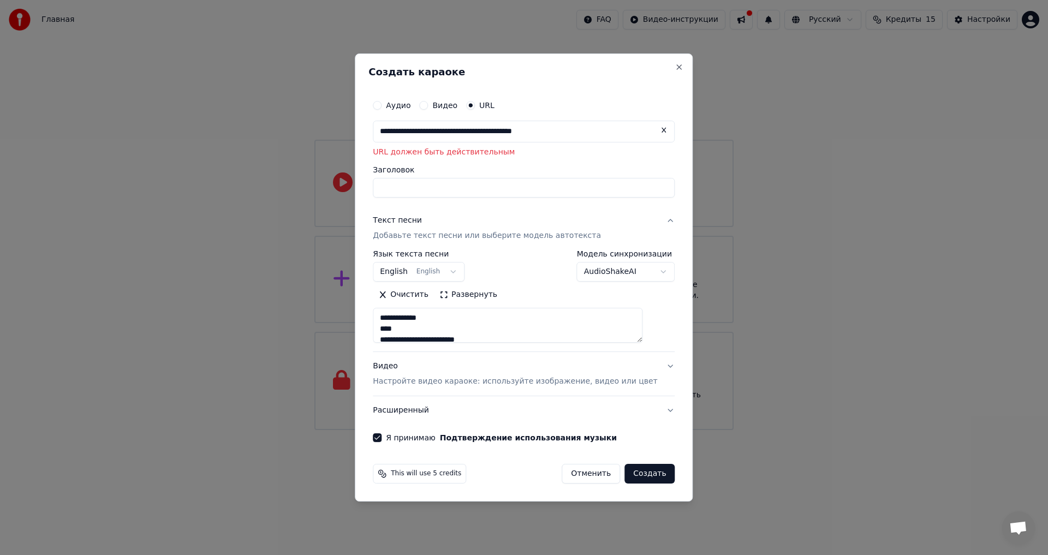
drag, startPoint x: 593, startPoint y: 129, endPoint x: 366, endPoint y: 131, distance: 227.5
click at [366, 131] on body "**********" at bounding box center [524, 215] width 1048 height 430
type input "**********"
click at [504, 190] on input "Заголовок" at bounding box center [524, 188] width 302 height 20
click at [434, 101] on div "Видео" at bounding box center [438, 105] width 38 height 9
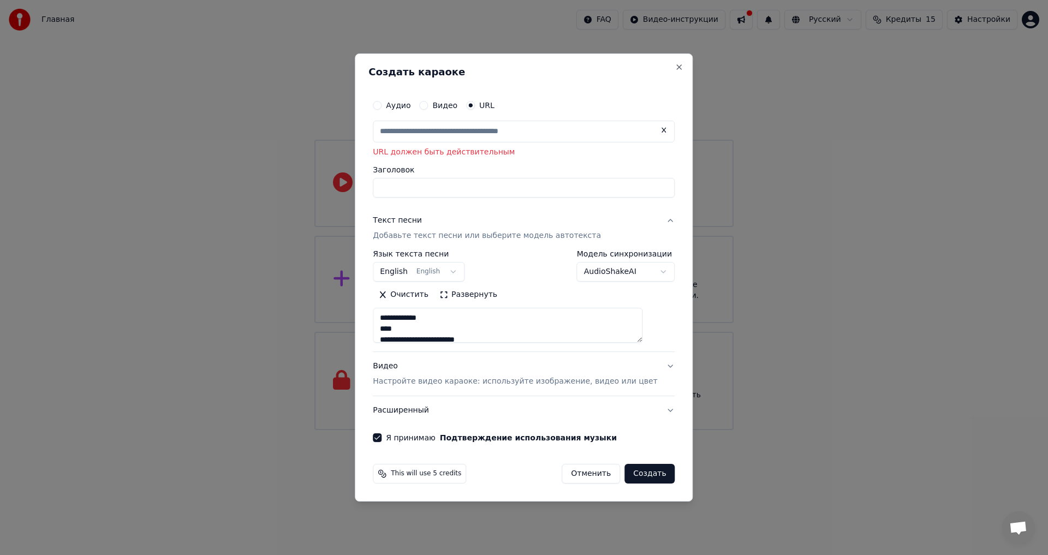
click at [428, 105] on button "Видео" at bounding box center [423, 105] width 9 height 9
click at [475, 103] on button "URL" at bounding box center [470, 105] width 9 height 9
click at [469, 135] on input "text" at bounding box center [524, 132] width 302 height 22
paste input "**********"
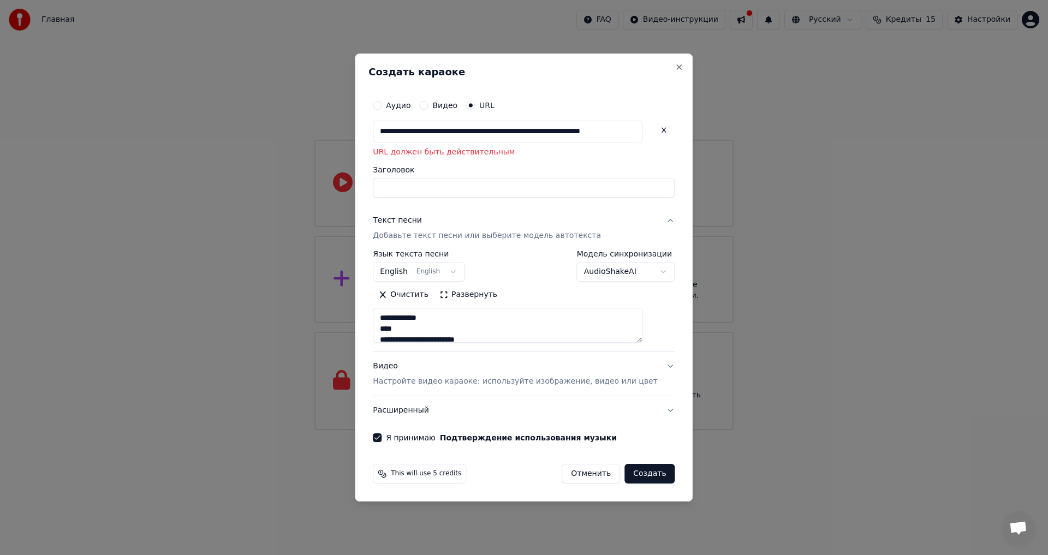
type input "**********"
click at [474, 195] on input "Заголовок" at bounding box center [524, 188] width 302 height 20
click at [466, 150] on p "URL должен быть действительным" at bounding box center [524, 152] width 302 height 11
click at [428, 104] on button "Видео" at bounding box center [423, 105] width 9 height 9
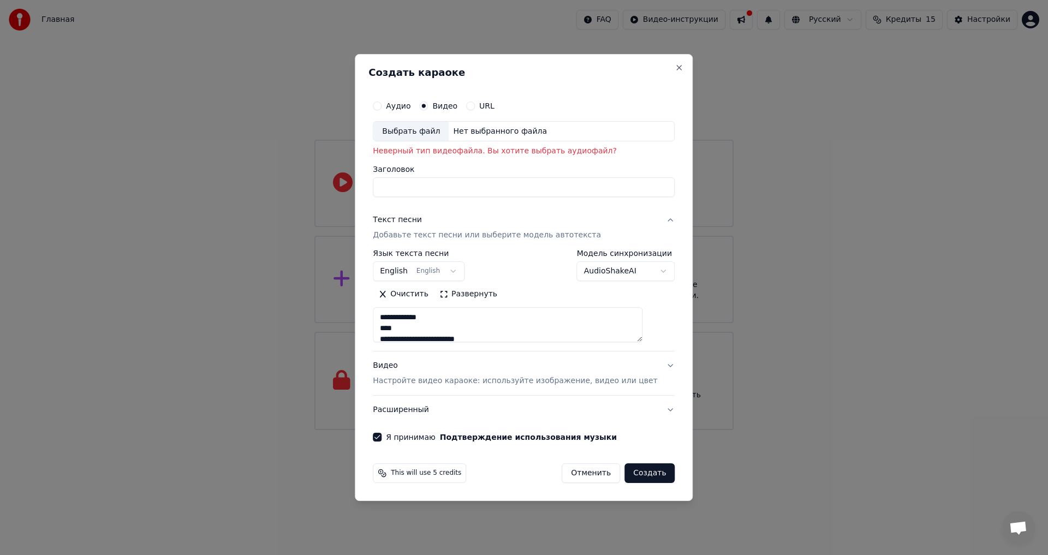
click at [400, 105] on div "Аудио" at bounding box center [392, 105] width 38 height 9
click at [381, 105] on button "Аудио" at bounding box center [377, 105] width 9 height 9
type button "audio"
click at [421, 130] on div "Выбрать файл" at bounding box center [410, 132] width 75 height 20
click at [436, 130] on div "Выбрать файл" at bounding box center [410, 132] width 75 height 20
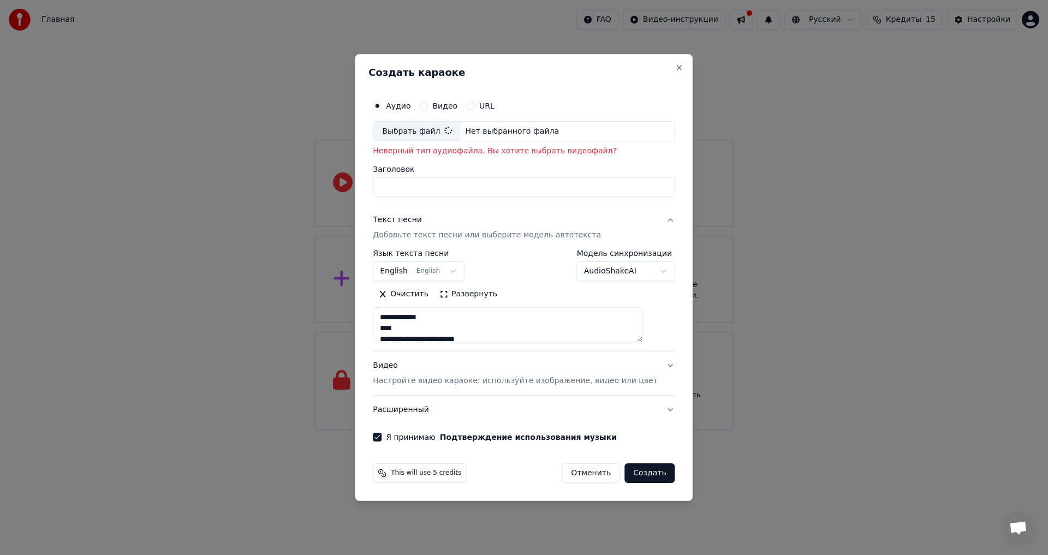
type input "**********"
click at [428, 104] on button "Видео" at bounding box center [423, 105] width 9 height 9
click at [422, 133] on div "Выбрать файл" at bounding box center [410, 132] width 75 height 20
type input "**********"
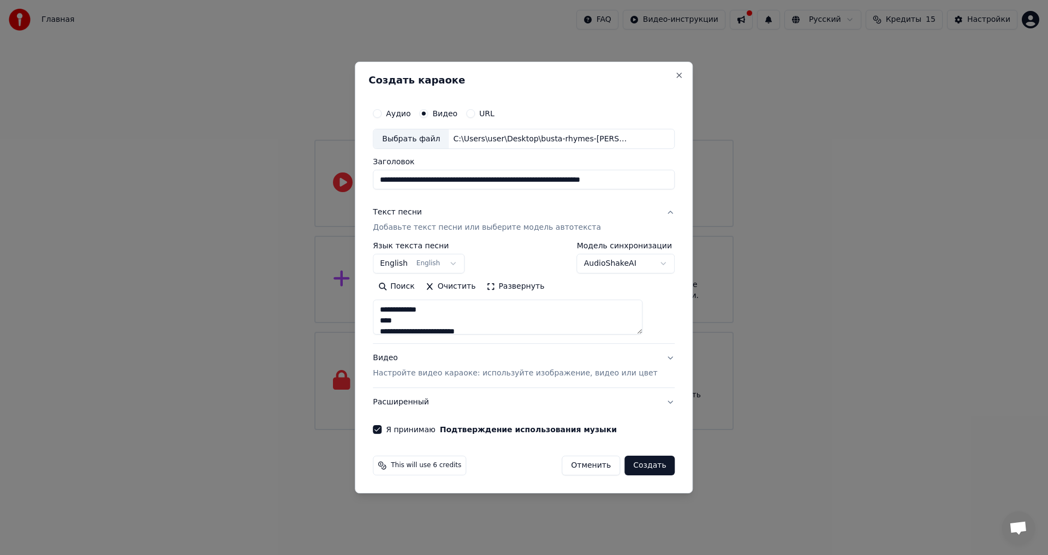
click at [432, 468] on span "This will use 6 credits" at bounding box center [426, 465] width 70 height 9
click at [638, 464] on button "Создать" at bounding box center [649, 466] width 50 height 20
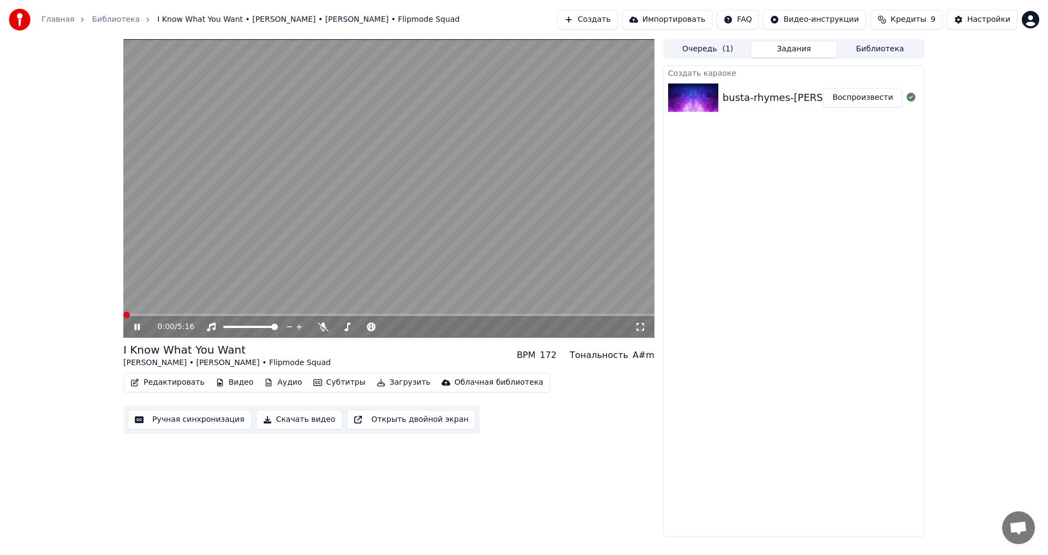
click at [123, 312] on span at bounding box center [126, 315] width 7 height 7
click at [138, 327] on icon at bounding box center [136, 327] width 5 height 7
click at [131, 329] on div "0:01 / 5:16" at bounding box center [389, 326] width 522 height 11
click at [136, 325] on icon at bounding box center [137, 327] width 7 height 8
click at [123, 315] on span at bounding box center [123, 315] width 0 height 2
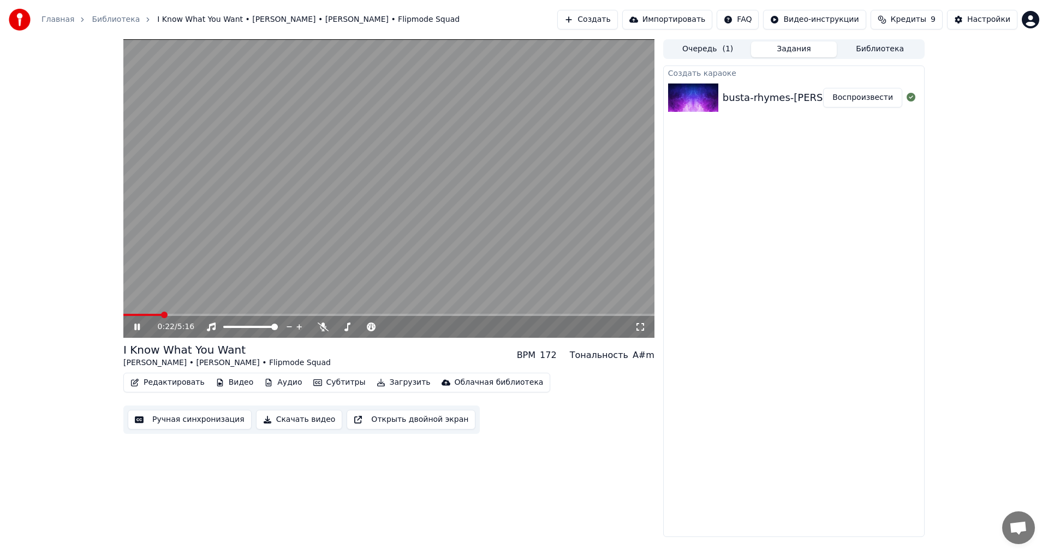
click at [171, 316] on span at bounding box center [388, 315] width 531 height 2
click at [183, 314] on span at bounding box center [388, 315] width 531 height 2
click at [136, 330] on icon at bounding box center [136, 327] width 5 height 7
click at [136, 330] on icon at bounding box center [137, 327] width 7 height 8
click at [137, 330] on icon at bounding box center [145, 326] width 26 height 9
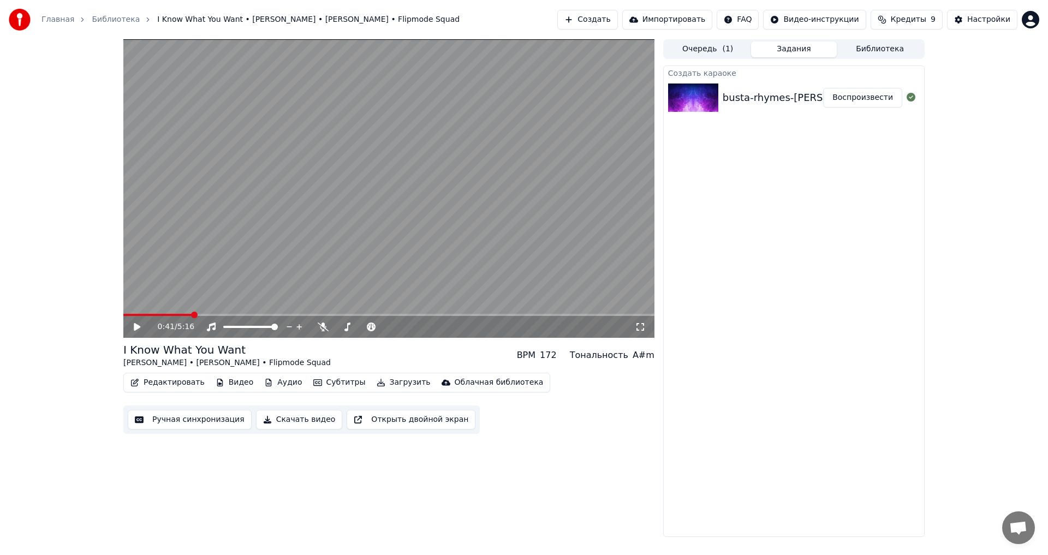
click at [192, 313] on span at bounding box center [194, 315] width 7 height 7
click at [188, 313] on span at bounding box center [191, 315] width 7 height 7
click at [140, 322] on div "0:38 / 5:16" at bounding box center [389, 326] width 522 height 11
click at [136, 324] on icon at bounding box center [137, 327] width 7 height 8
click at [139, 324] on icon at bounding box center [145, 326] width 26 height 9
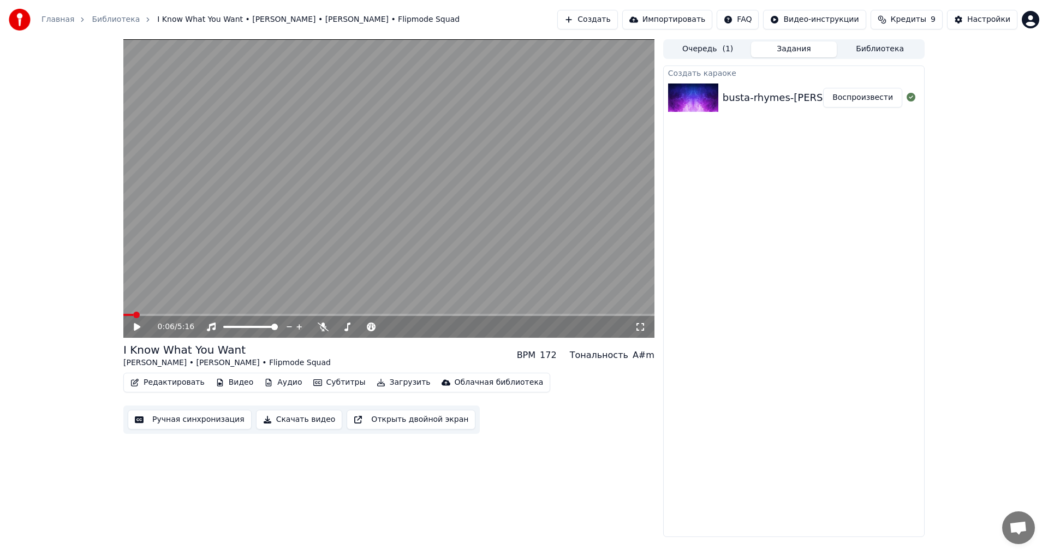
click at [134, 314] on span at bounding box center [136, 315] width 7 height 7
click at [345, 327] on span at bounding box center [347, 327] width 7 height 7
click at [134, 323] on icon at bounding box center [145, 326] width 26 height 9
click at [134, 328] on icon at bounding box center [145, 326] width 26 height 9
click at [166, 314] on span at bounding box center [184, 315] width 122 height 2
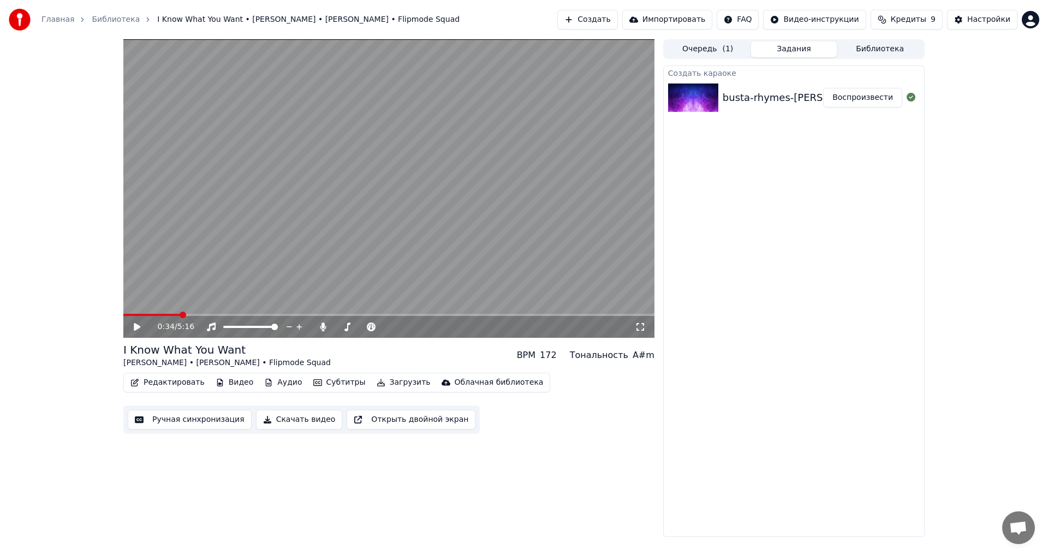
click at [180, 312] on span at bounding box center [183, 315] width 7 height 7
click at [175, 313] on span at bounding box center [178, 315] width 7 height 7
click at [133, 327] on icon at bounding box center [145, 326] width 26 height 9
click at [188, 314] on span at bounding box center [161, 315] width 76 height 2
click at [181, 314] on span at bounding box center [151, 315] width 57 height 2
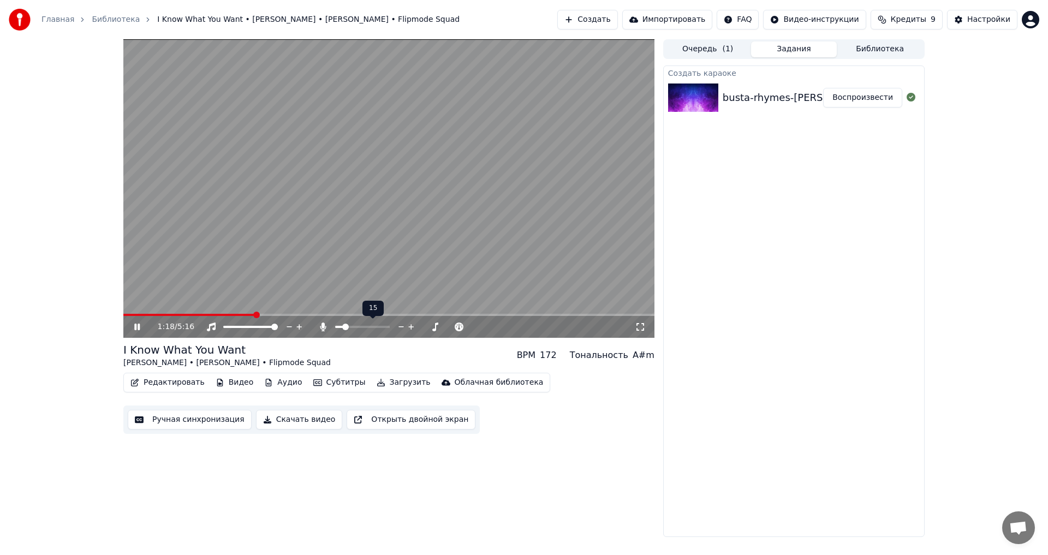
click at [343, 325] on span at bounding box center [345, 327] width 7 height 7
drag, startPoint x: 345, startPoint y: 322, endPoint x: 360, endPoint y: 326, distance: 14.6
click at [378, 325] on div at bounding box center [372, 326] width 88 height 11
click at [390, 324] on span at bounding box center [386, 327] width 7 height 7
click at [144, 325] on icon at bounding box center [145, 326] width 26 height 9
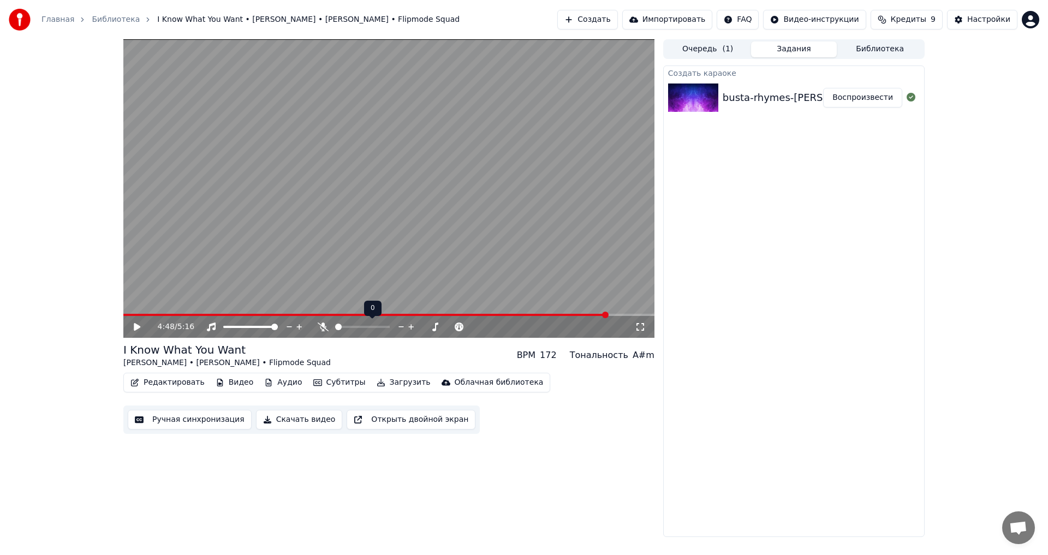
click at [335, 330] on span at bounding box center [338, 327] width 7 height 7
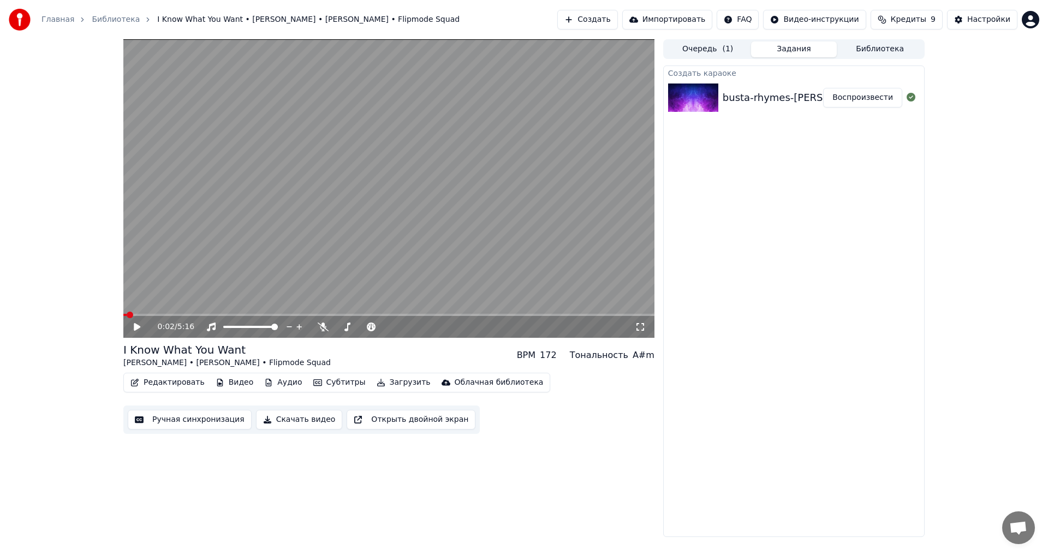
click at [127, 315] on span at bounding box center [124, 315] width 3 height 2
drag, startPoint x: 133, startPoint y: 329, endPoint x: 129, endPoint y: 314, distance: 15.7
click at [129, 315] on div "0:02 / 5:16" at bounding box center [388, 326] width 531 height 24
click at [127, 313] on span at bounding box center [130, 315] width 7 height 7
click at [133, 327] on icon at bounding box center [145, 326] width 26 height 9
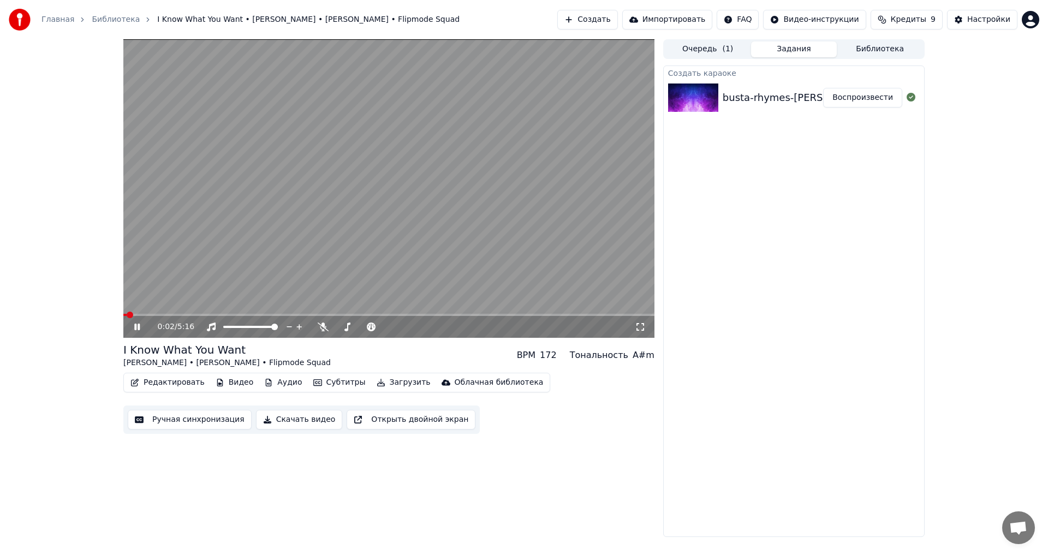
click at [137, 325] on icon at bounding box center [145, 326] width 26 height 9
